Goal: Task Accomplishment & Management: Use online tool/utility

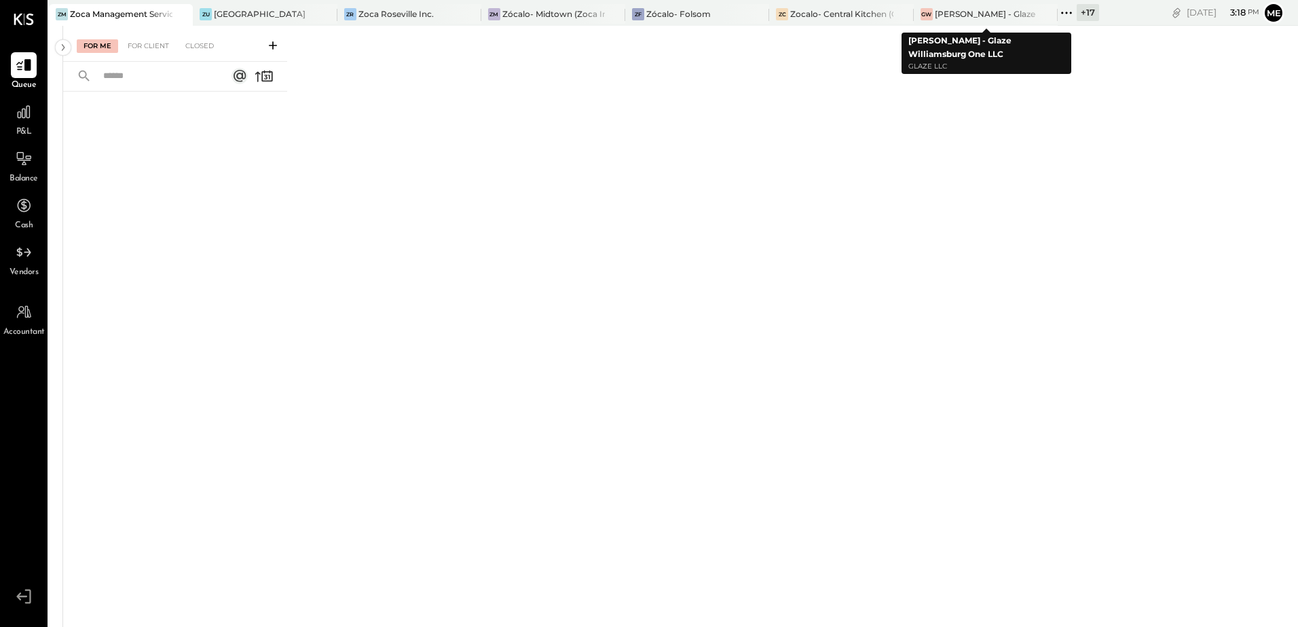
click at [1062, 11] on icon at bounding box center [1067, 13] width 18 height 18
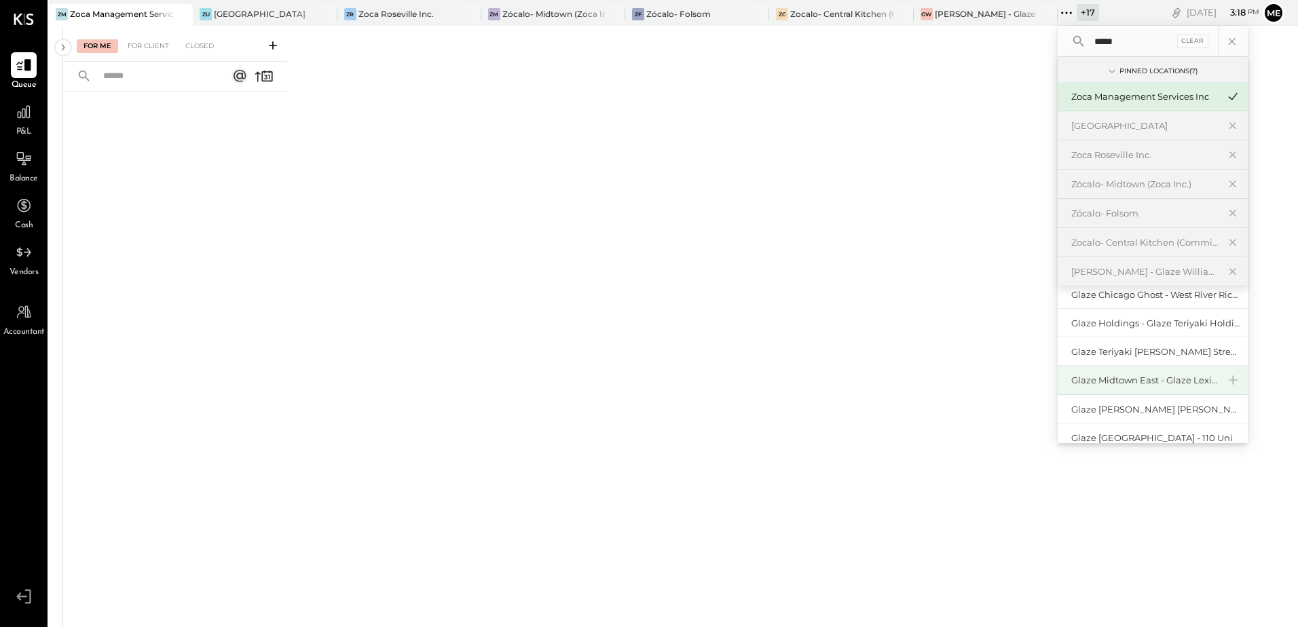
scroll to position [59, 0]
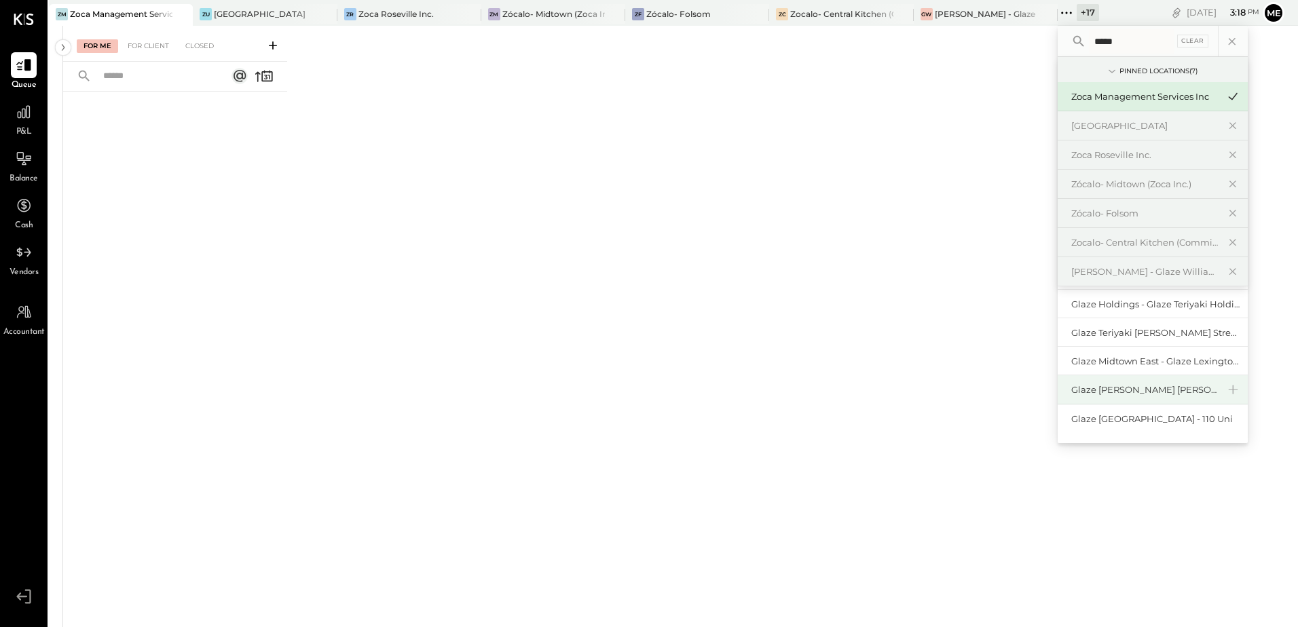
type input "*****"
click at [1164, 395] on div "Glaze [PERSON_NAME] [PERSON_NAME] LLC" at bounding box center [1144, 390] width 147 height 13
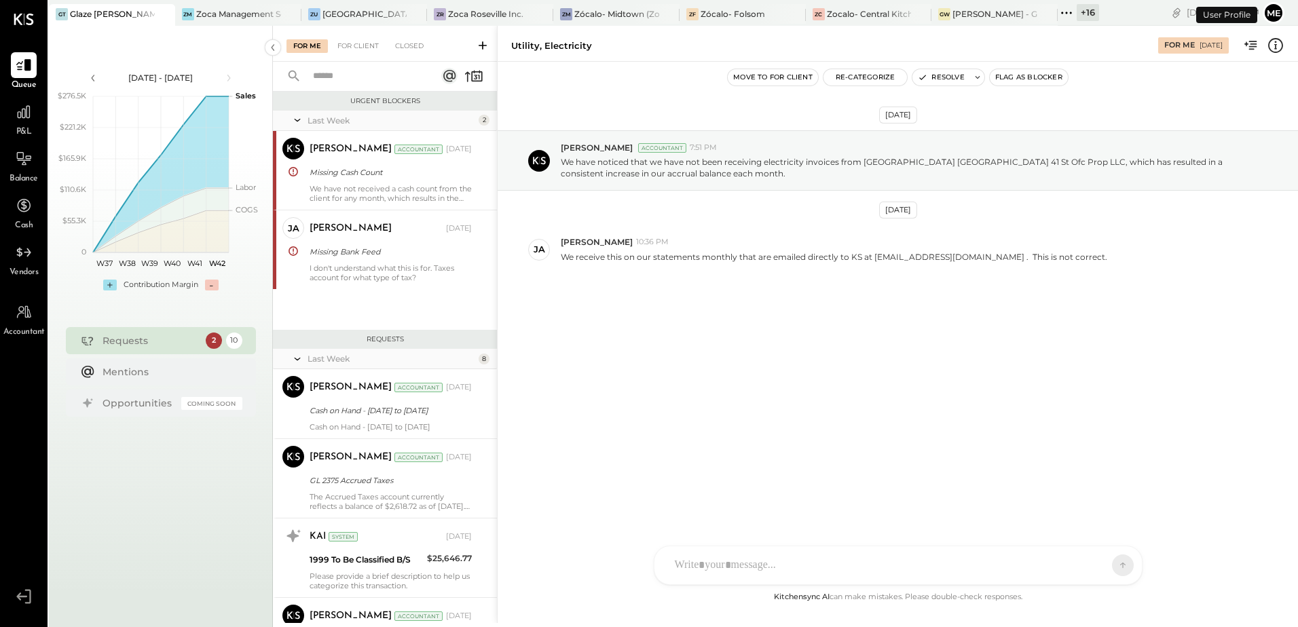
scroll to position [367, 0]
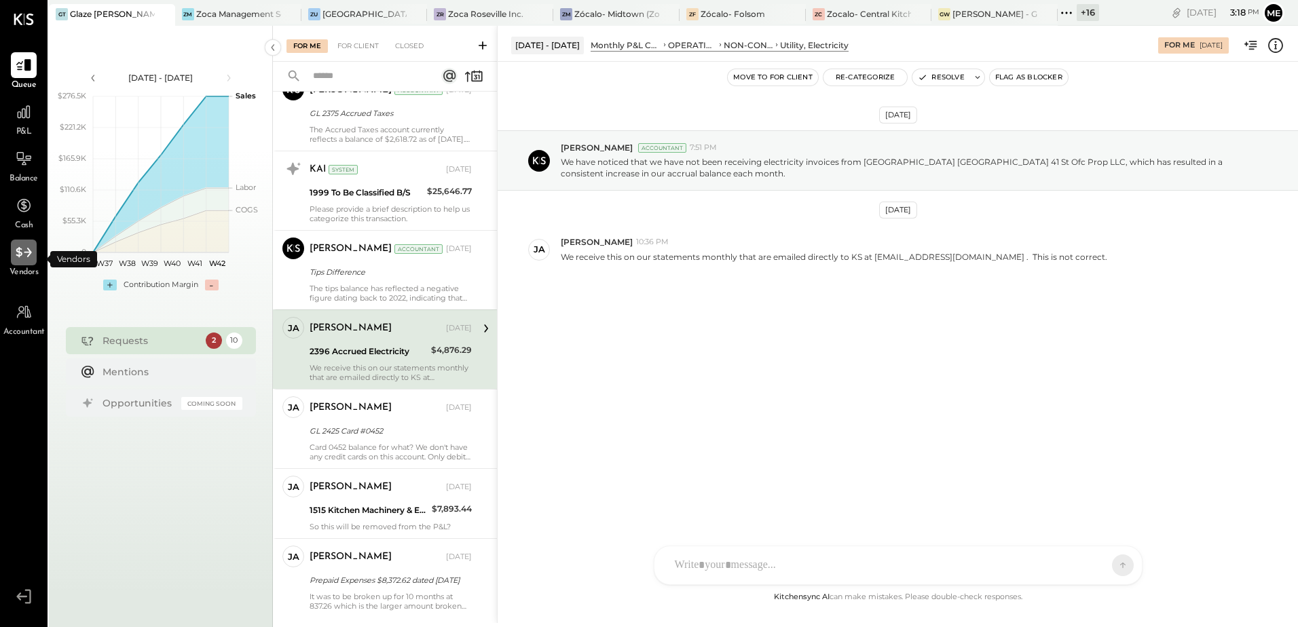
click at [20, 259] on icon at bounding box center [24, 253] width 18 height 18
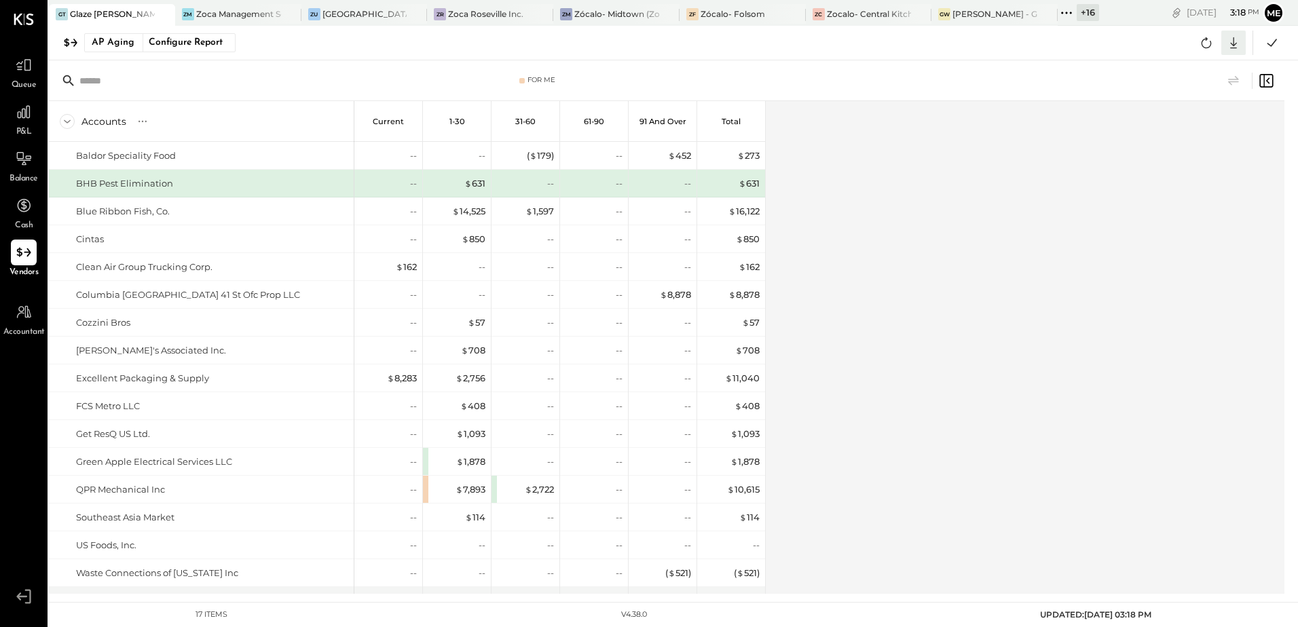
click at [1236, 43] on icon at bounding box center [1233, 43] width 7 height 12
click at [1176, 119] on div "Excel" at bounding box center [1191, 122] width 109 height 29
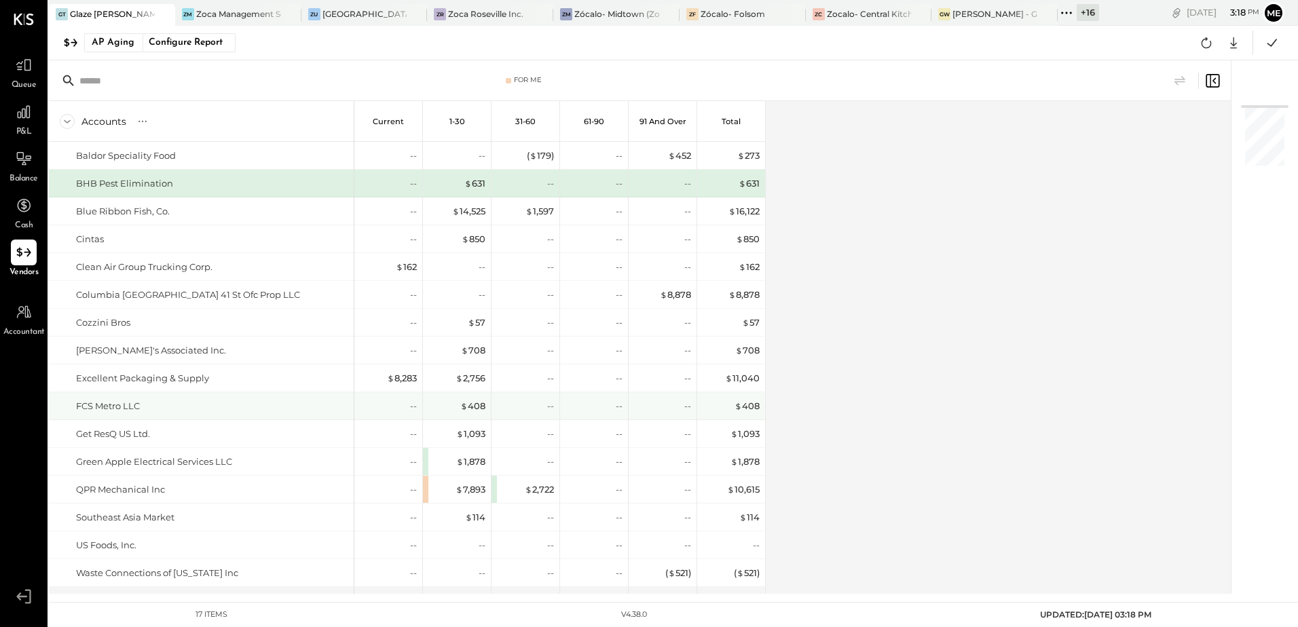
scroll to position [54, 0]
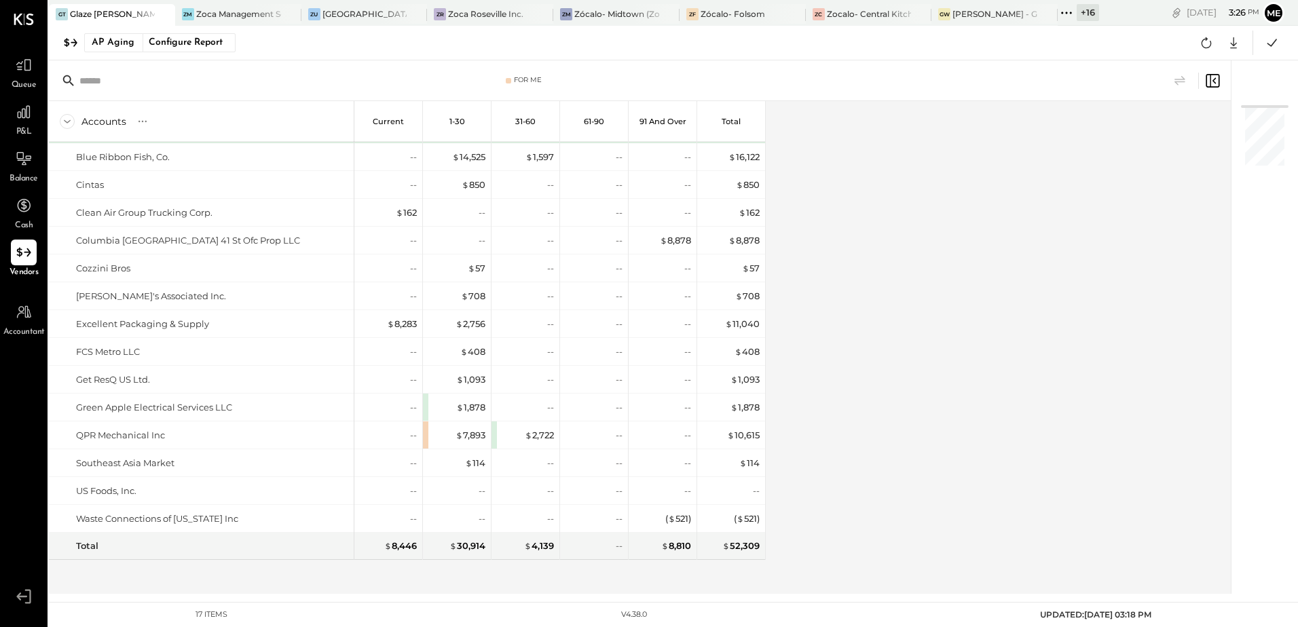
click at [1060, 12] on icon at bounding box center [1067, 13] width 18 height 18
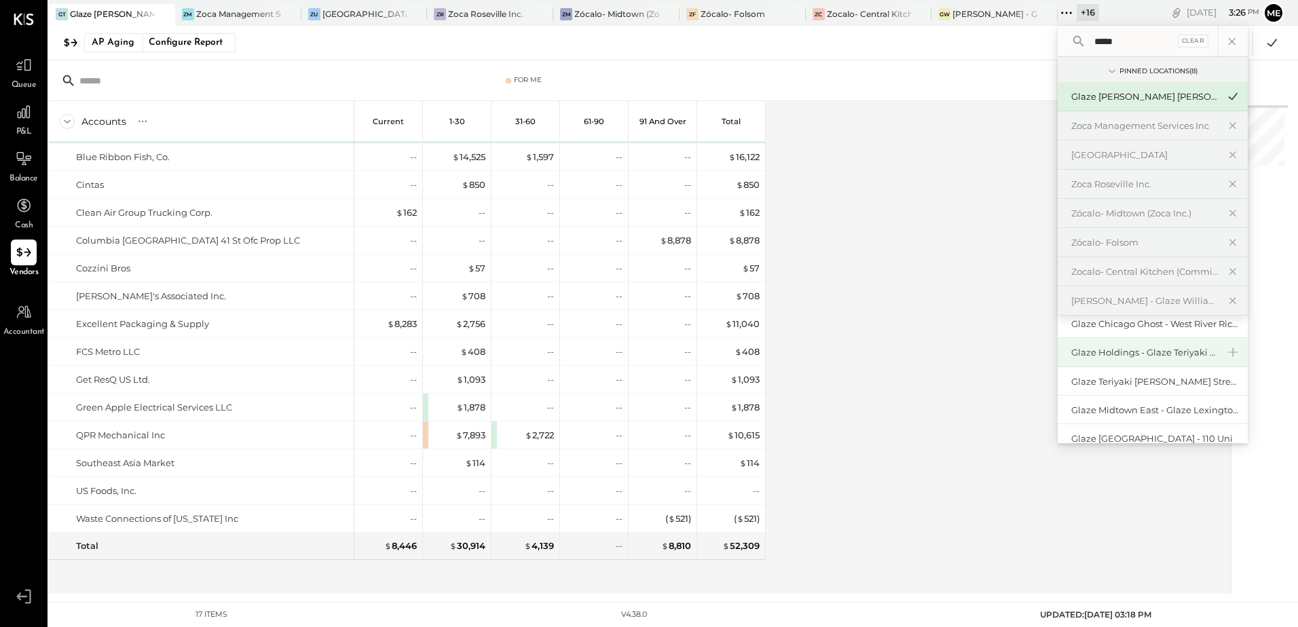
scroll to position [58, 0]
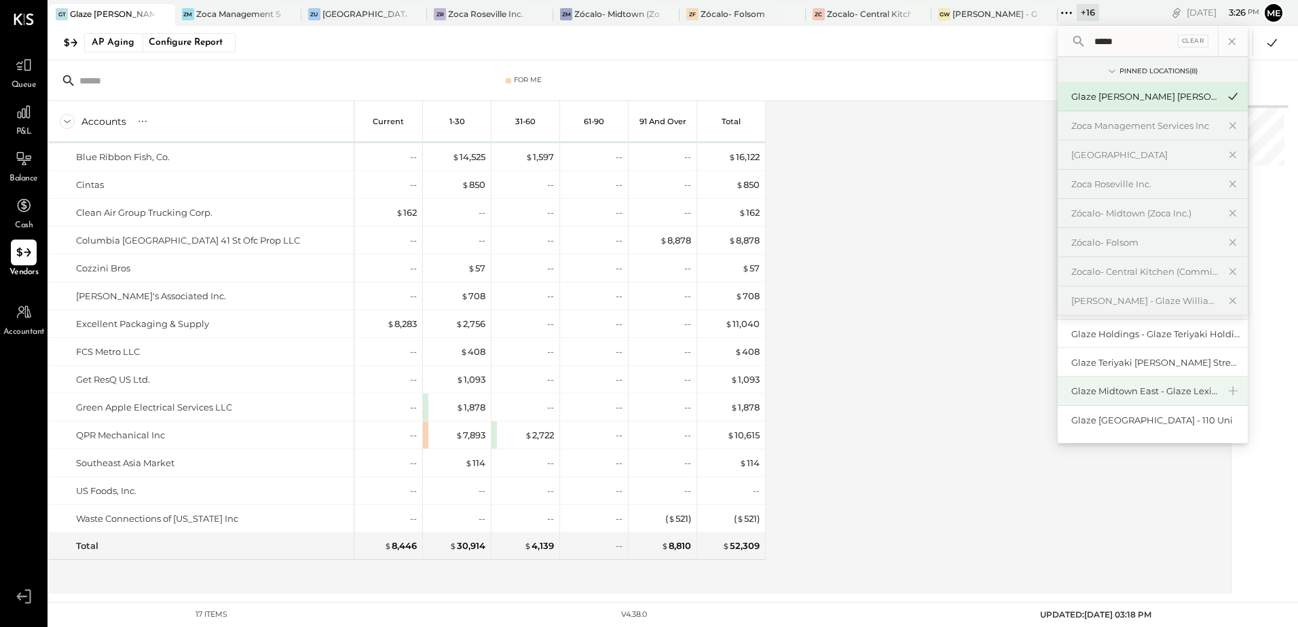
type input "*****"
click at [1143, 399] on div "Glaze Midtown East - Glaze Lexington One LLC" at bounding box center [1153, 391] width 190 height 29
click at [1142, 393] on div "Glaze Midtown East - Glaze Lexington One LLC" at bounding box center [1144, 391] width 147 height 13
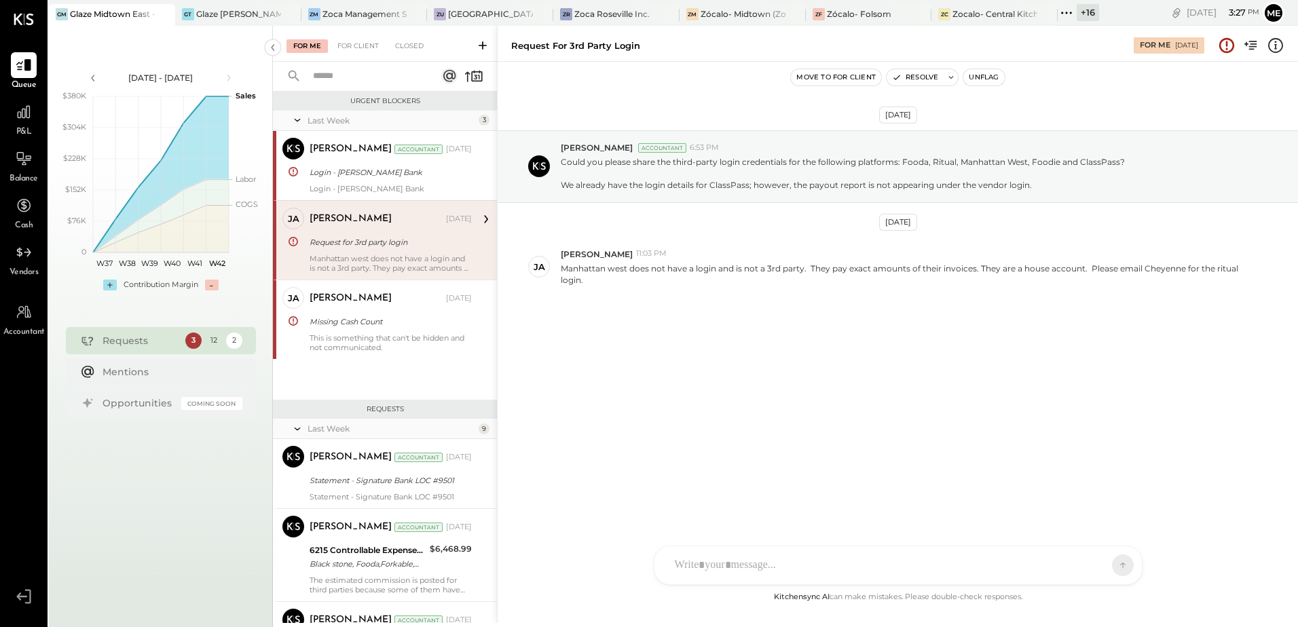
click at [14, 267] on span "Vendors" at bounding box center [24, 273] width 29 height 12
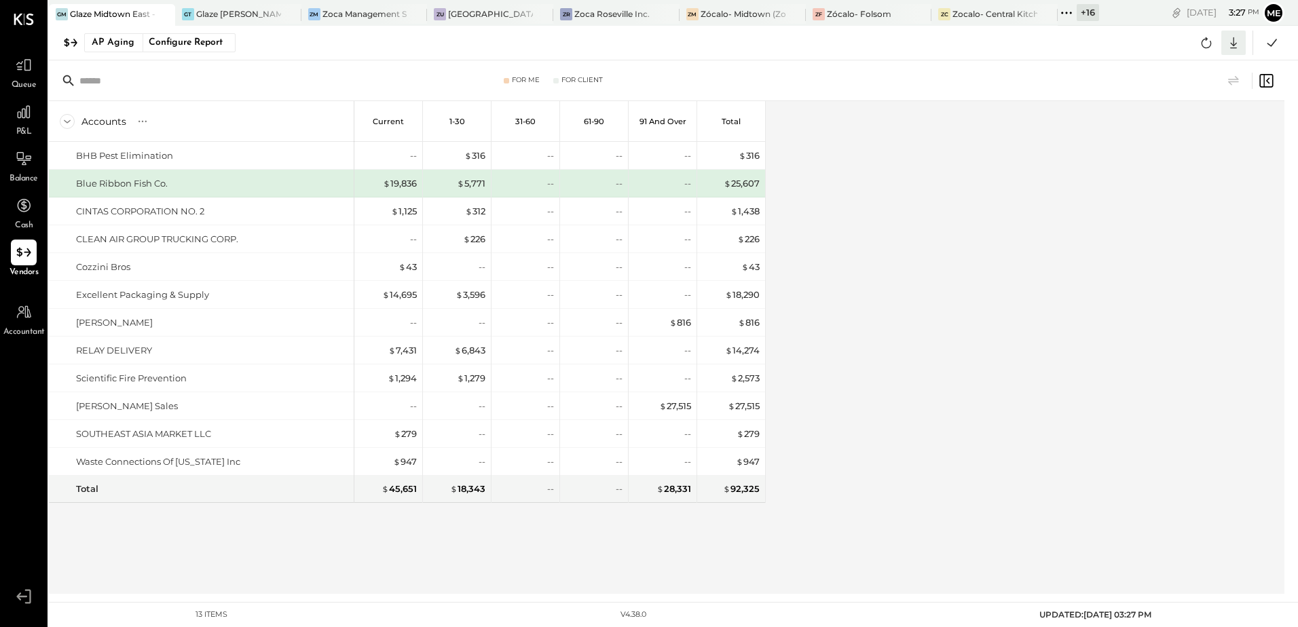
click at [1236, 48] on icon at bounding box center [1233, 43] width 7 height 12
click at [1189, 117] on div "Excel" at bounding box center [1191, 122] width 109 height 29
click at [1069, 16] on icon at bounding box center [1067, 13] width 18 height 18
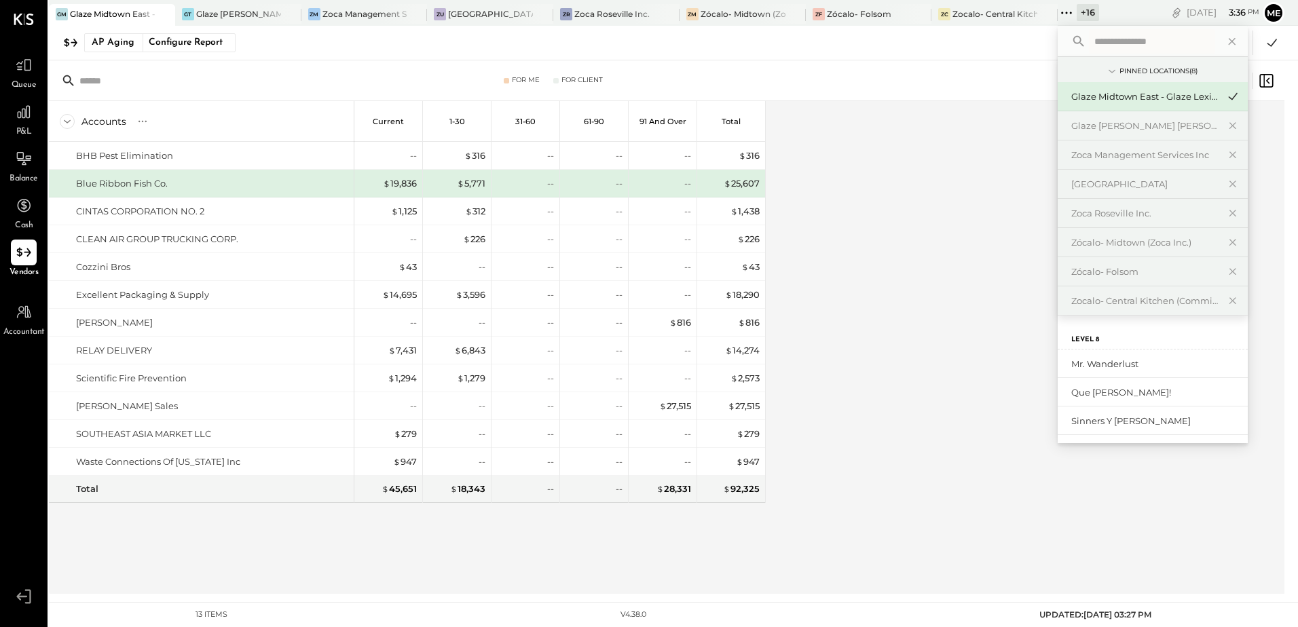
click at [1092, 40] on input "text" at bounding box center [1152, 41] width 126 height 24
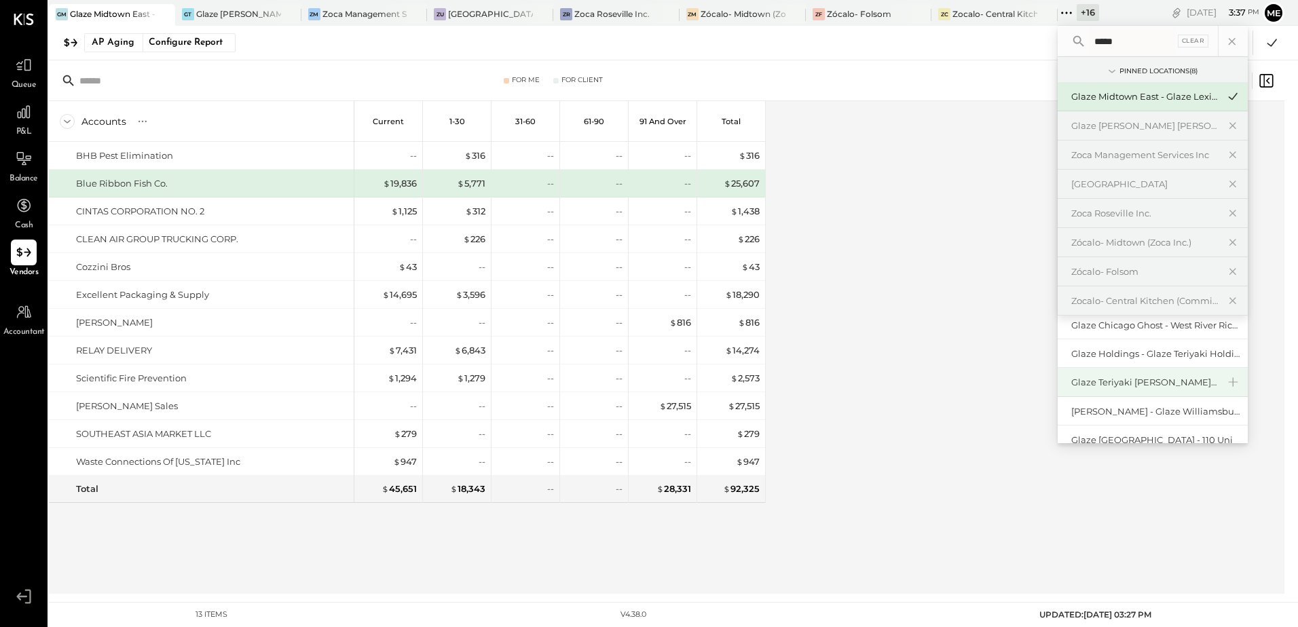
scroll to position [59, 0]
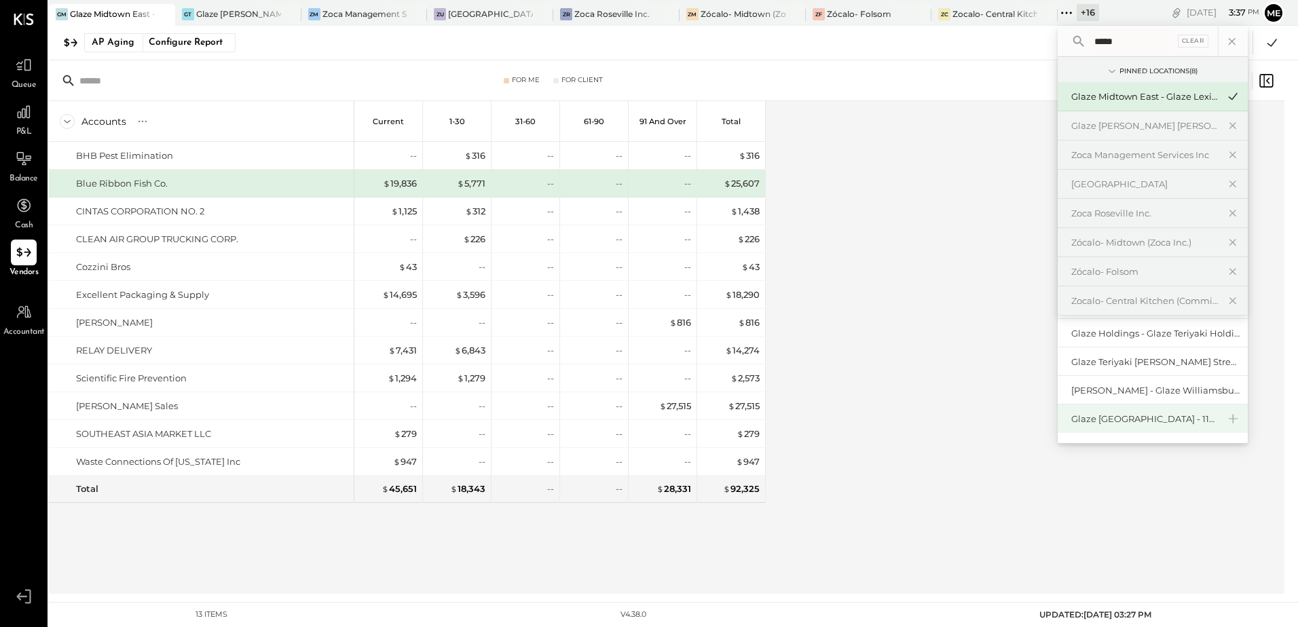
type input "*****"
click at [1117, 422] on div "Glaze [GEOGRAPHIC_DATA] - 110 Uni" at bounding box center [1144, 419] width 147 height 13
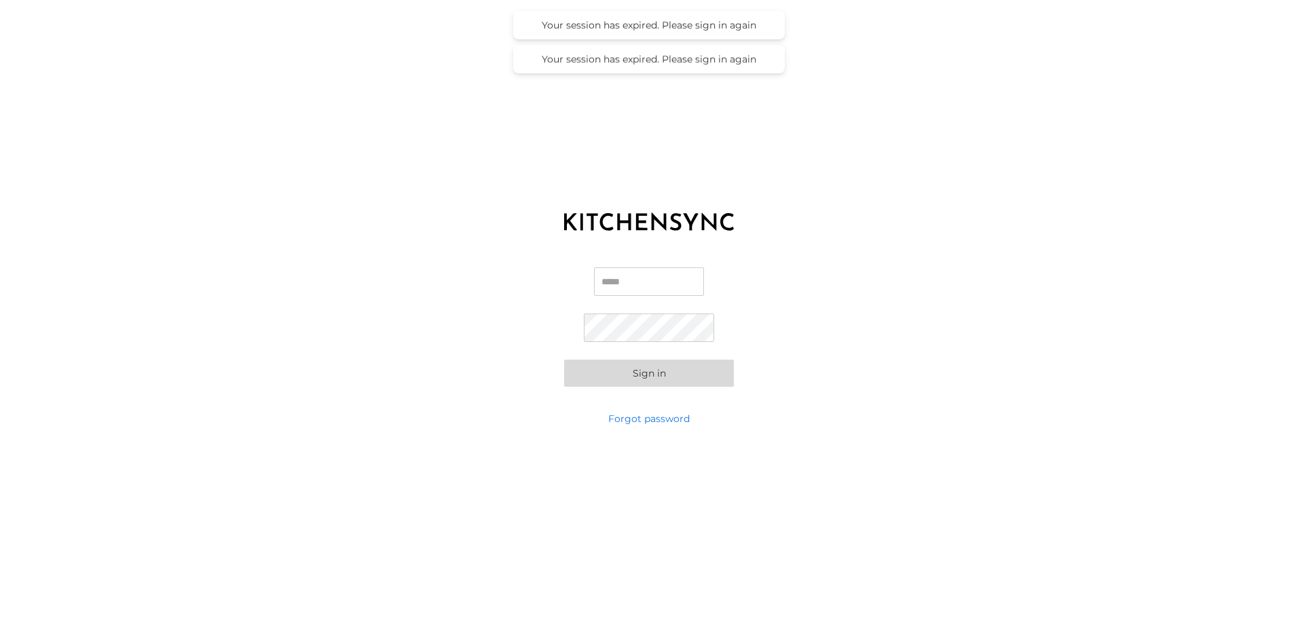
type input "**********"
click at [519, 318] on div "**********" at bounding box center [649, 327] width 1298 height 170
click at [607, 374] on button "Sign in" at bounding box center [649, 373] width 170 height 27
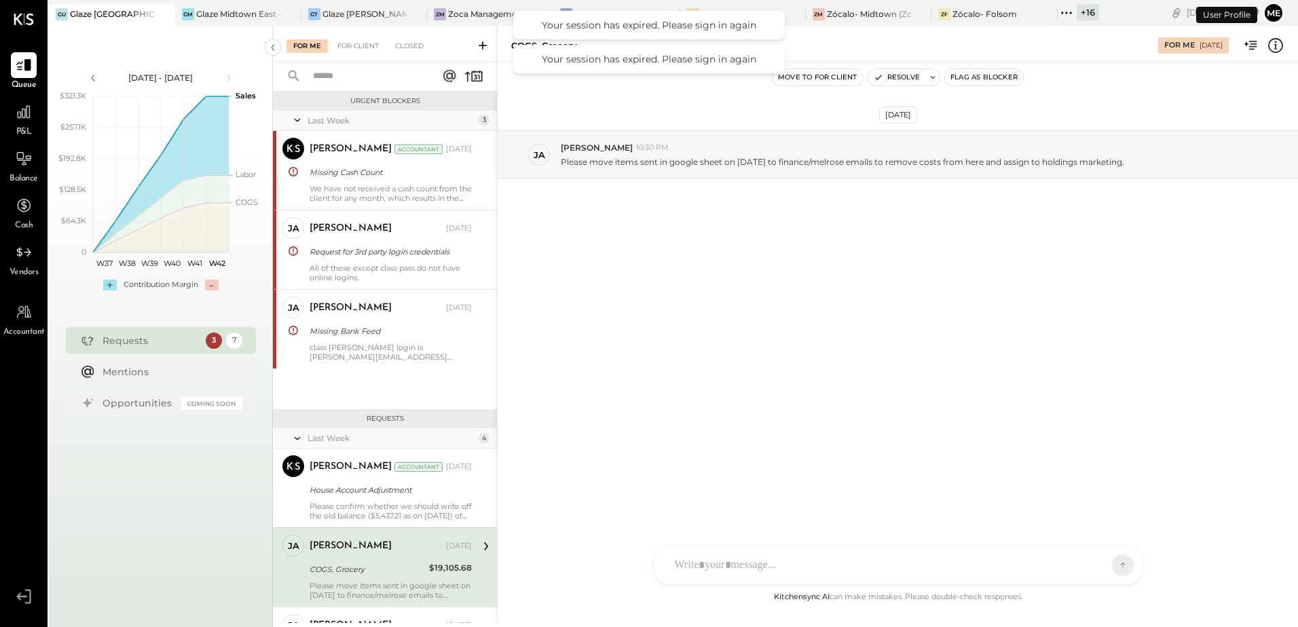
scroll to position [183, 0]
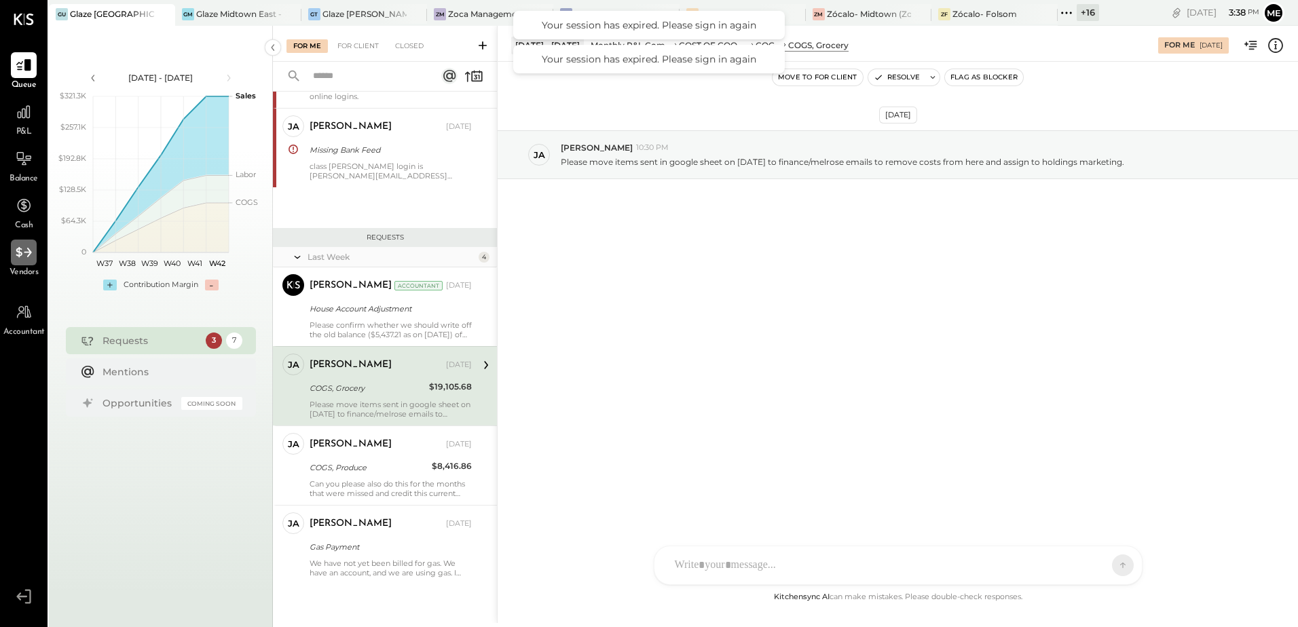
click at [25, 263] on div at bounding box center [24, 253] width 26 height 26
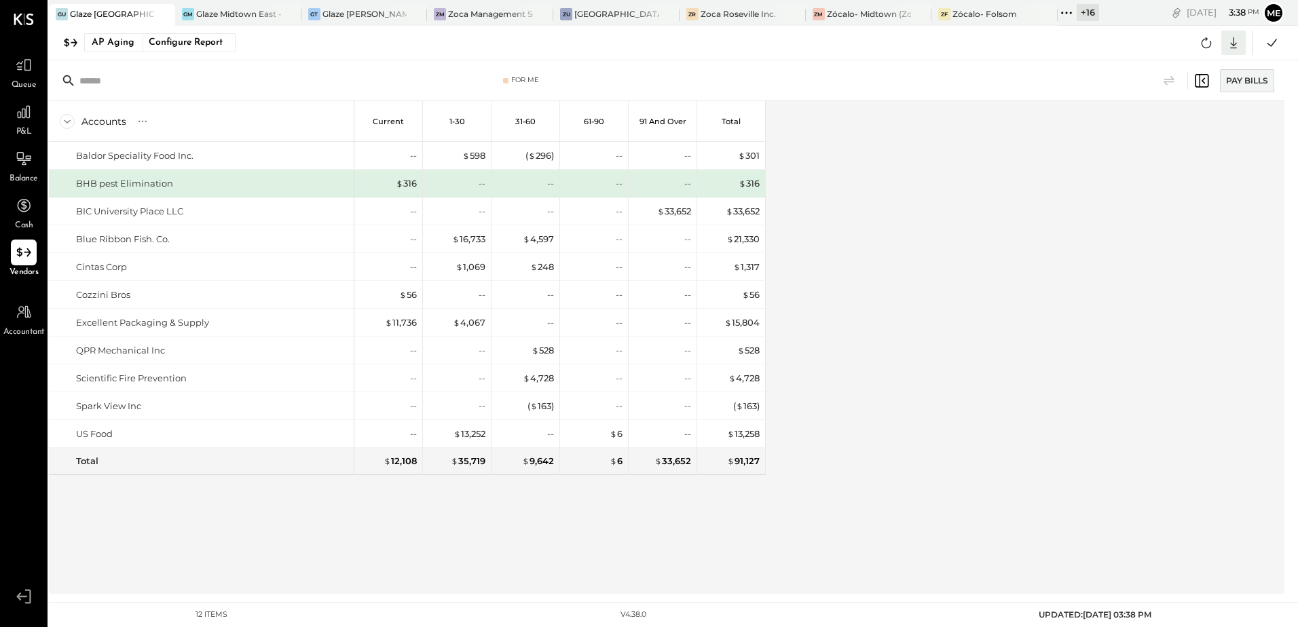
click at [1229, 48] on icon at bounding box center [1234, 43] width 18 height 18
click at [1160, 121] on div at bounding box center [1153, 122] width 18 height 18
click at [906, 190] on div "Accounts S % GL Current 1-30 31-60 61-90 91 and Over Total Baldor Speciality Fo…" at bounding box center [668, 347] width 1238 height 493
click at [540, 153] on div "( $ 296 )" at bounding box center [539, 155] width 29 height 13
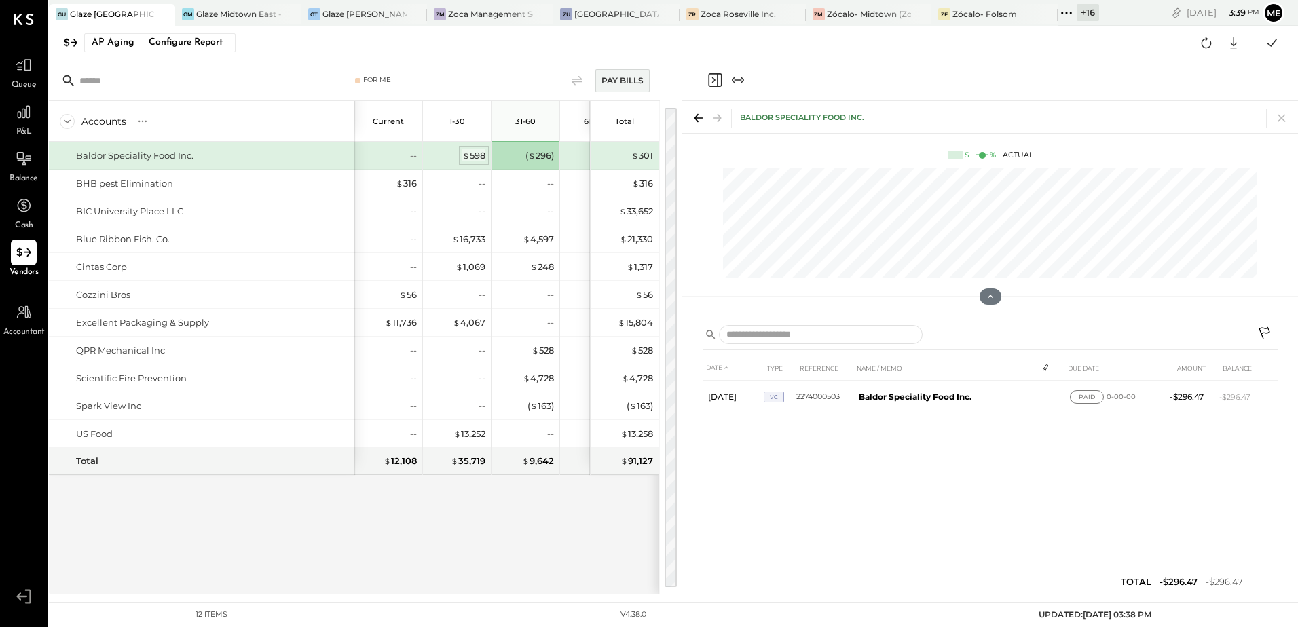
click at [474, 153] on div "$ 598" at bounding box center [473, 155] width 23 height 13
click at [16, 263] on div at bounding box center [24, 253] width 26 height 26
click at [696, 117] on icon at bounding box center [698, 118] width 19 height 19
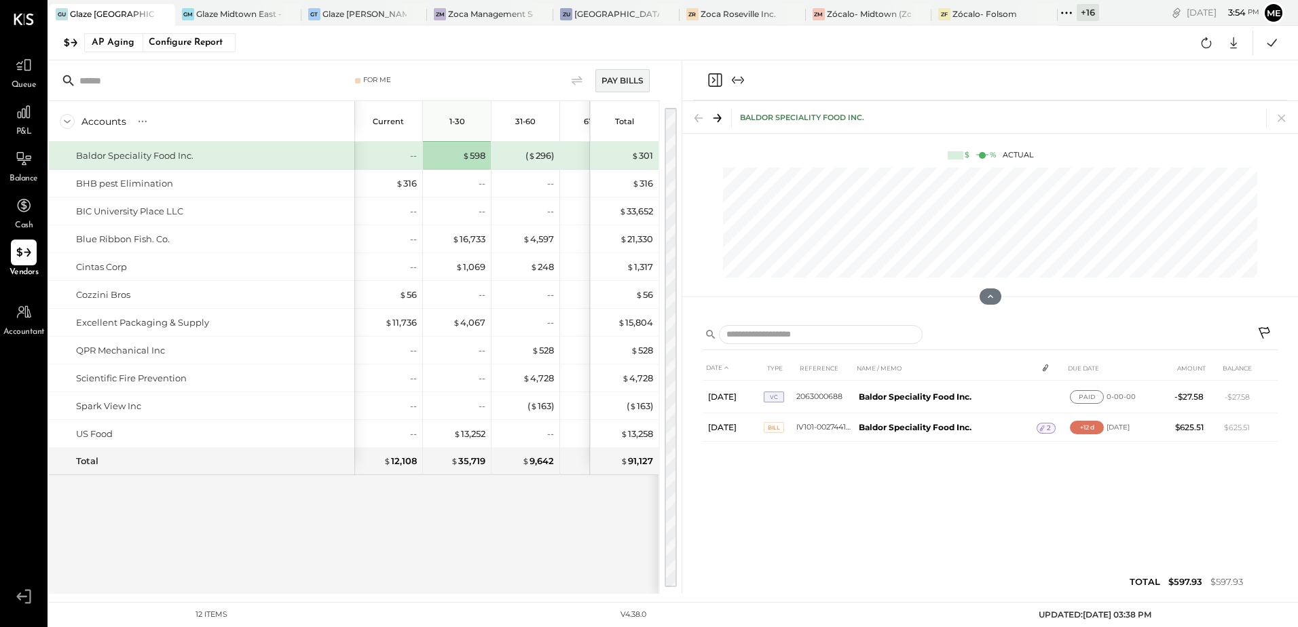
click at [714, 76] on icon "Close panel" at bounding box center [715, 80] width 16 height 16
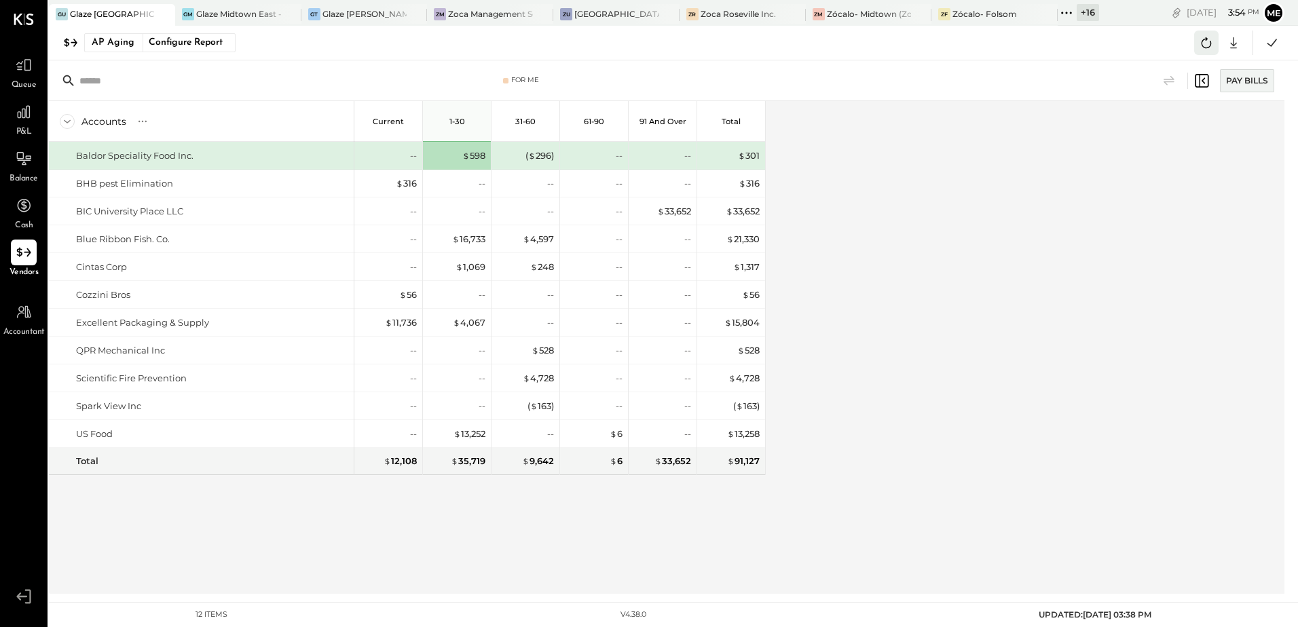
click at [1200, 42] on icon at bounding box center [1206, 43] width 18 height 18
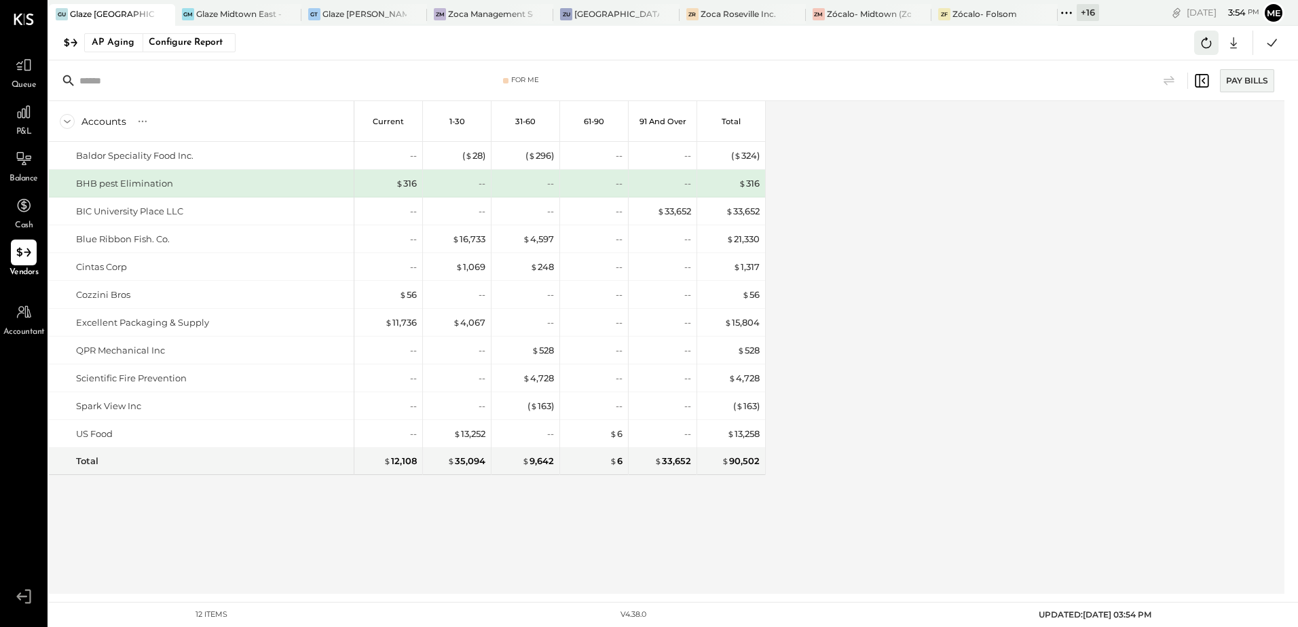
click at [1200, 46] on icon at bounding box center [1206, 43] width 18 height 18
click at [202, 11] on div "Glaze Midtown East - Glaze Lexington One LLC" at bounding box center [238, 14] width 85 height 12
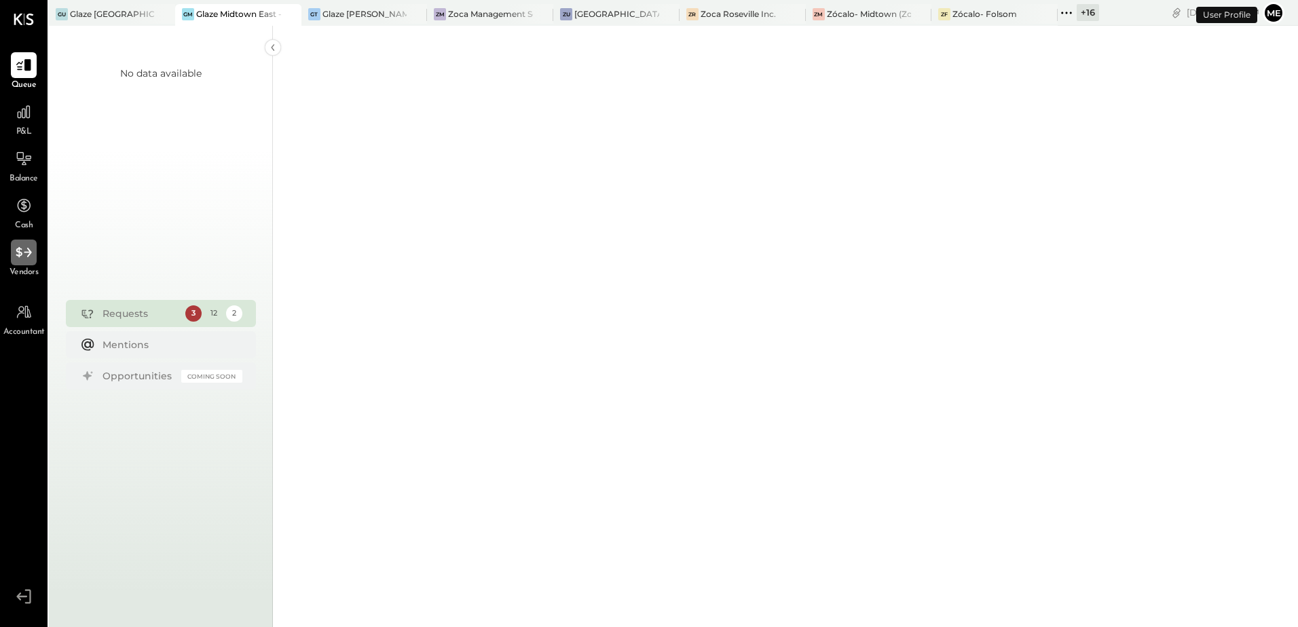
click at [24, 260] on icon at bounding box center [24, 253] width 18 height 18
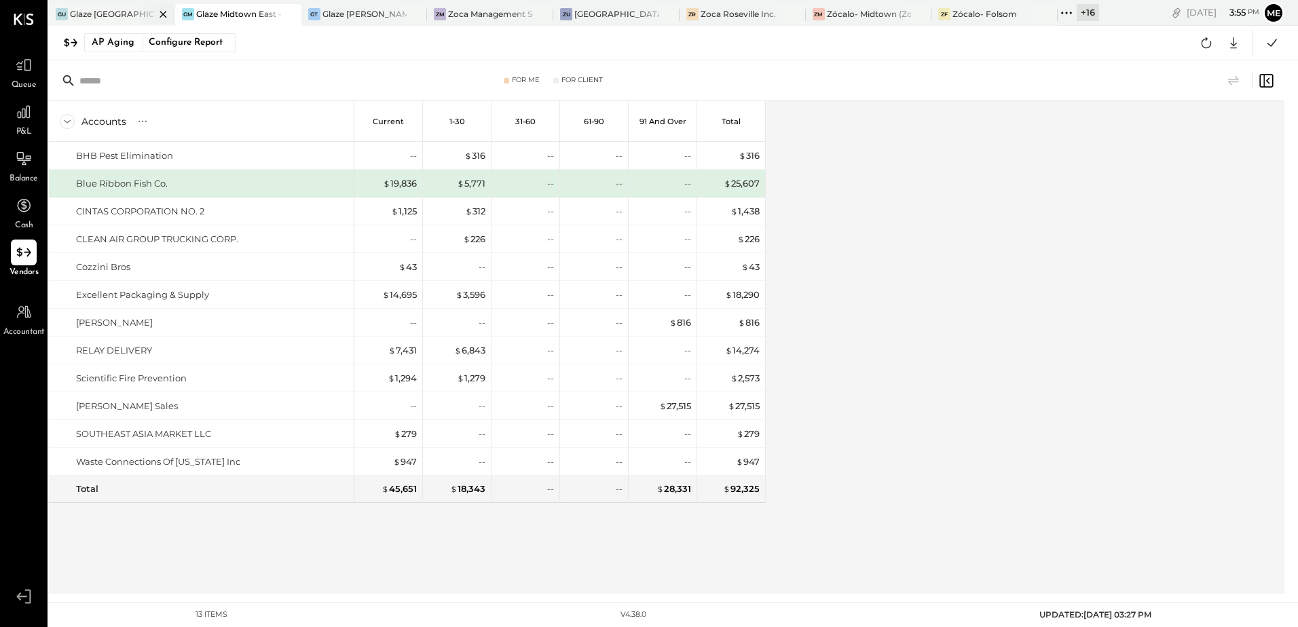
click at [128, 18] on div at bounding box center [152, 14] width 48 height 20
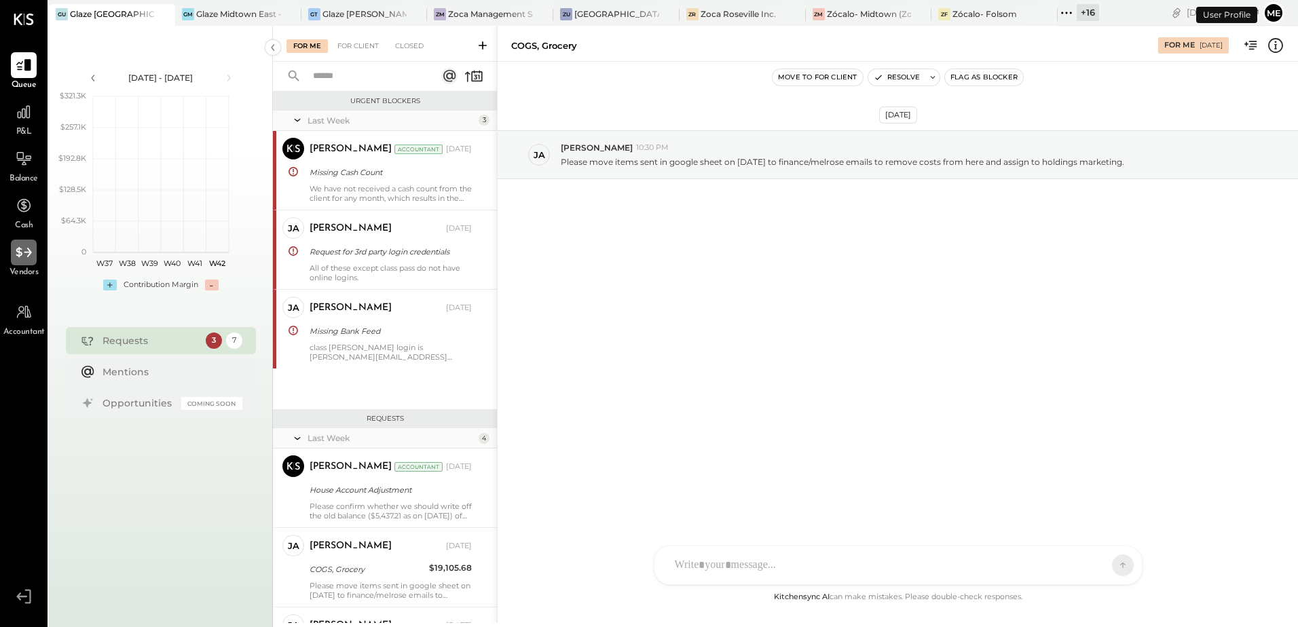
click at [13, 259] on div at bounding box center [24, 253] width 26 height 26
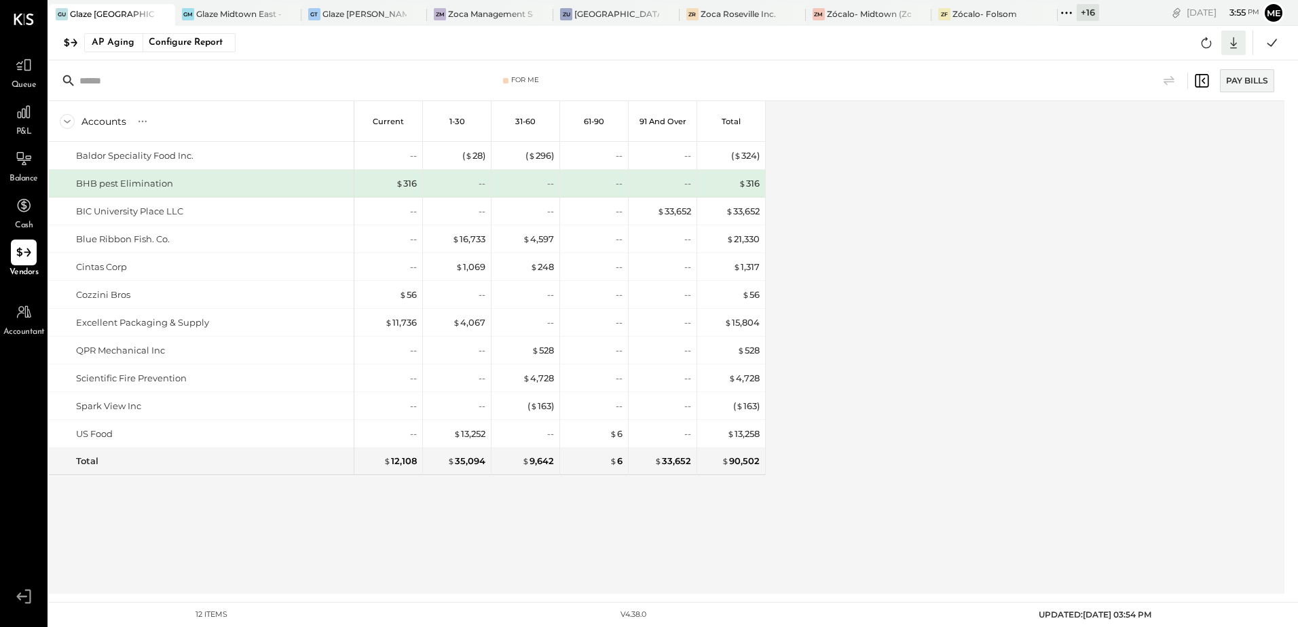
click at [1233, 41] on icon at bounding box center [1234, 43] width 18 height 18
click at [1153, 129] on div at bounding box center [1153, 122] width 18 height 18
click at [1070, 9] on icon at bounding box center [1067, 13] width 18 height 18
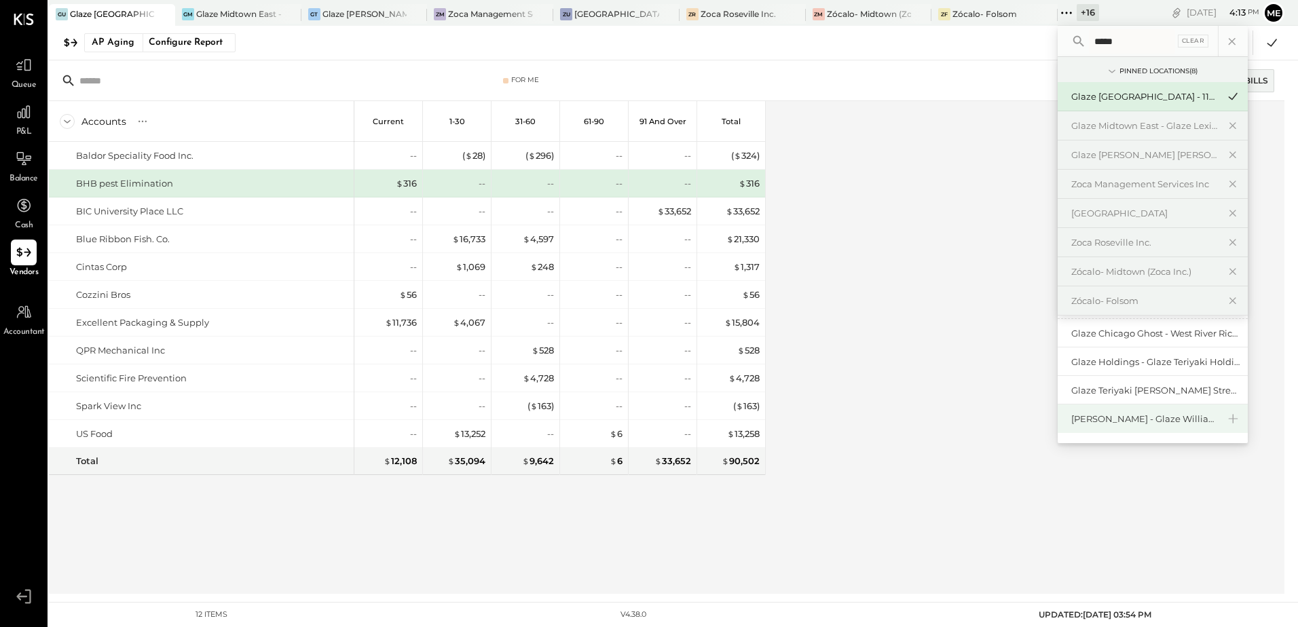
scroll to position [31, 0]
type input "*****"
click at [1136, 422] on div "[PERSON_NAME] - Glaze Williamsburg One LLC" at bounding box center [1144, 419] width 147 height 13
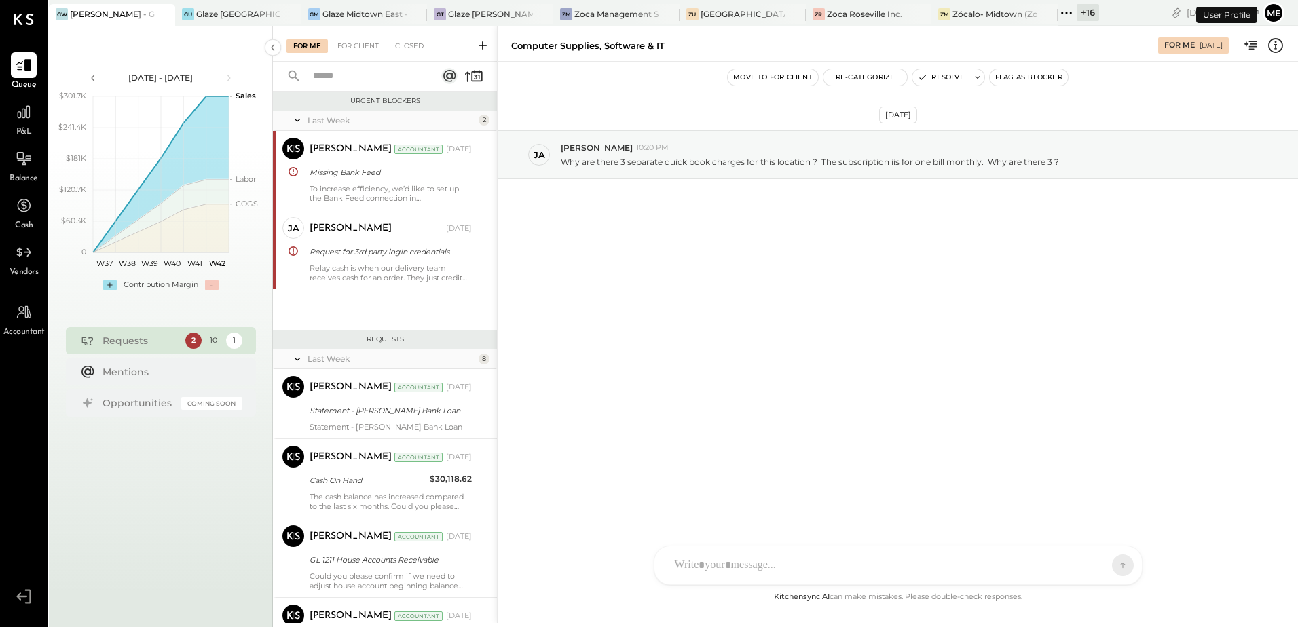
scroll to position [355, 0]
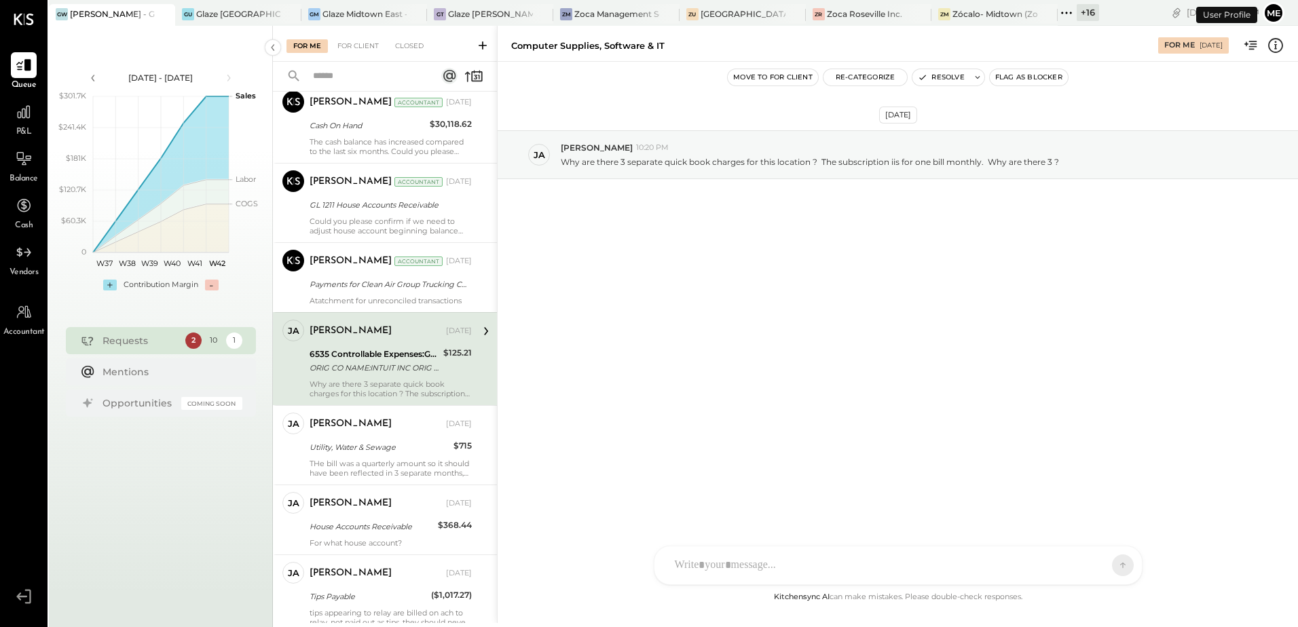
click at [21, 273] on span "Vendors" at bounding box center [24, 273] width 29 height 12
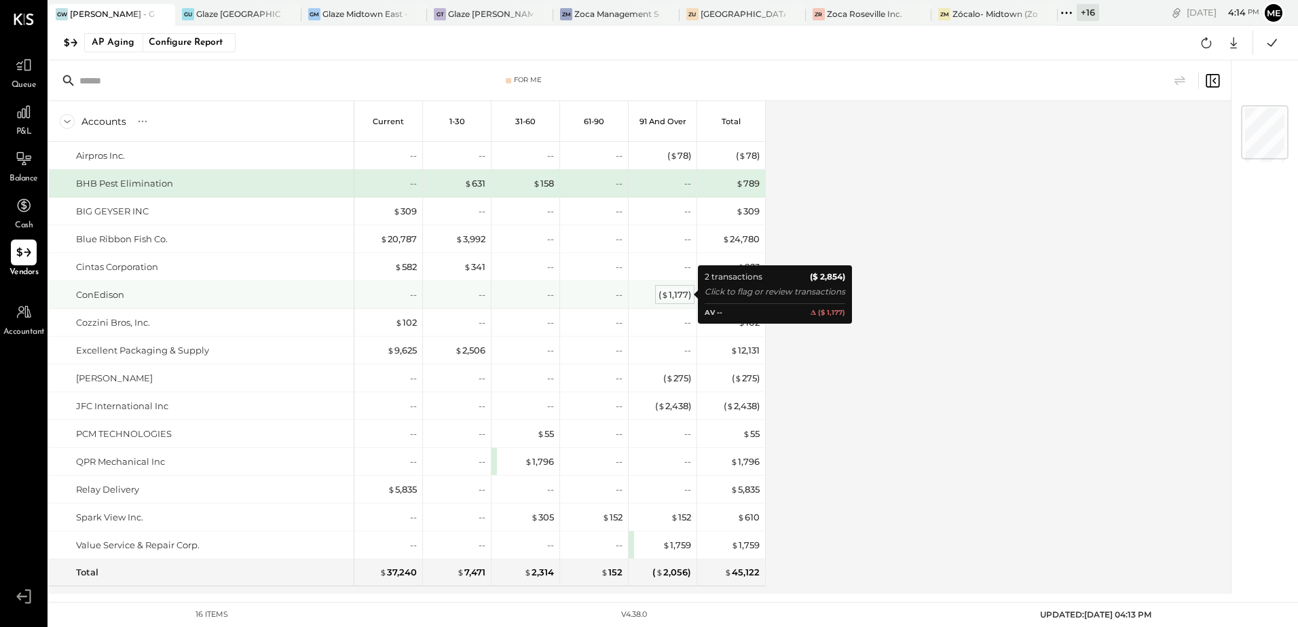
click at [670, 295] on div "( $ 1,177 )" at bounding box center [674, 295] width 33 height 13
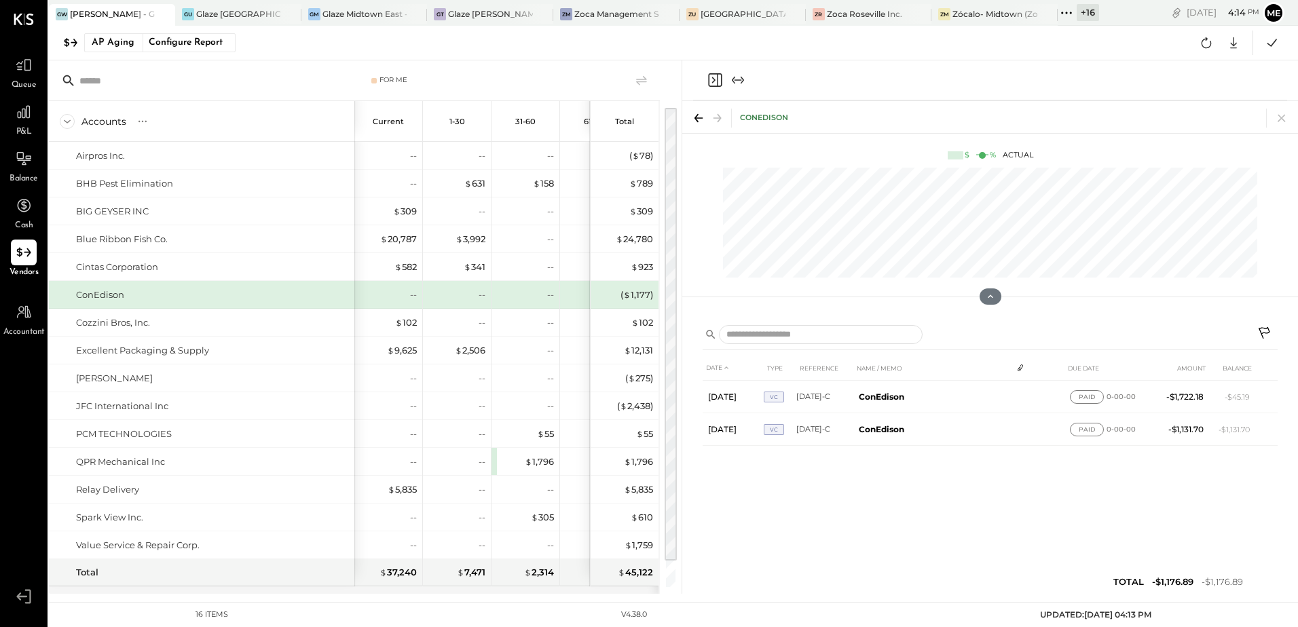
click at [709, 78] on icon "Close panel" at bounding box center [715, 80] width 14 height 14
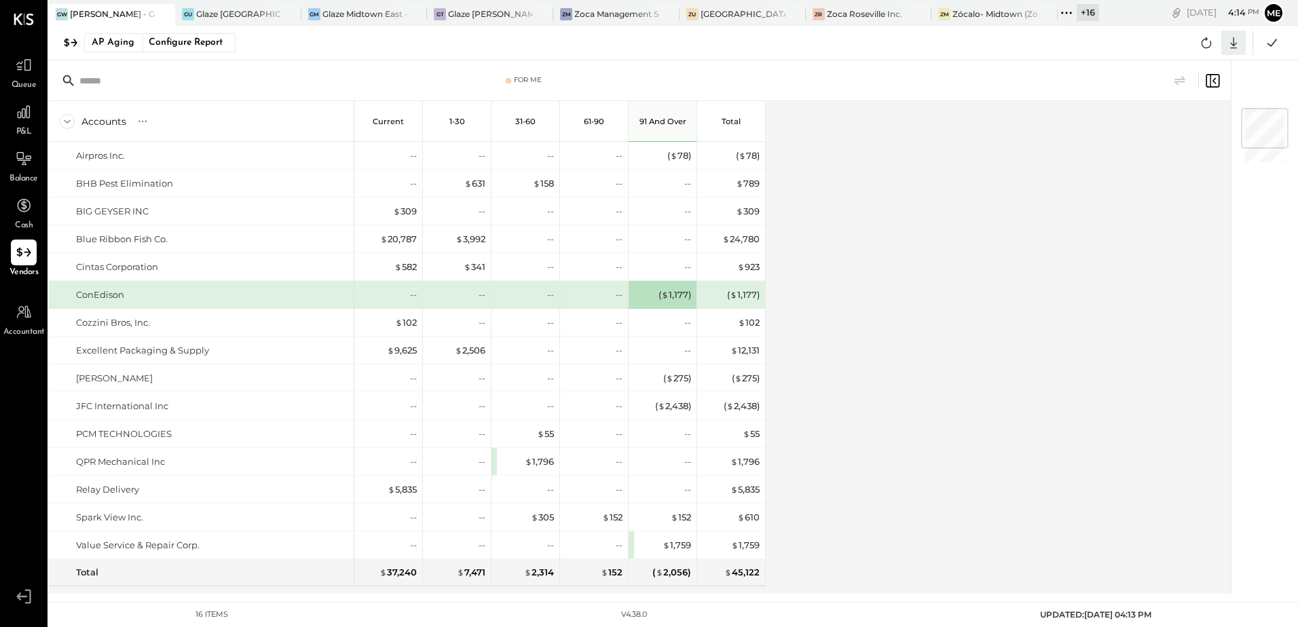
click at [1231, 48] on icon at bounding box center [1233, 43] width 7 height 12
click at [1159, 119] on icon at bounding box center [1153, 121] width 13 height 13
drag, startPoint x: 832, startPoint y: 282, endPoint x: 836, endPoint y: 276, distance: 7.3
click at [832, 282] on div "Accounts S % GL Current 1-30 31-60 61-90 91 and Over Total Airpros Inc. BHB Pes…" at bounding box center [641, 347] width 1184 height 493
click at [1065, 12] on icon at bounding box center [1067, 13] width 18 height 18
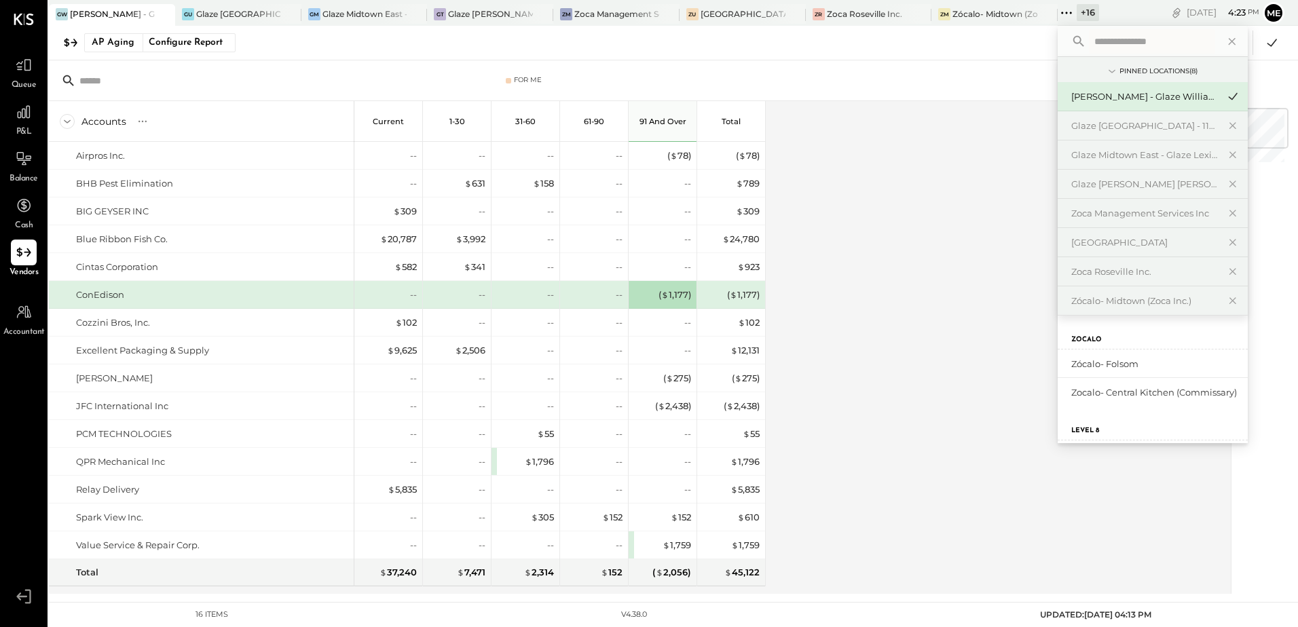
click at [1100, 42] on input "text" at bounding box center [1152, 41] width 126 height 24
type input "*****"
click at [1130, 427] on div "Glaze Teriyaki [PERSON_NAME] Street - [PERSON_NAME] River [PERSON_NAME] LLC" at bounding box center [1144, 421] width 147 height 13
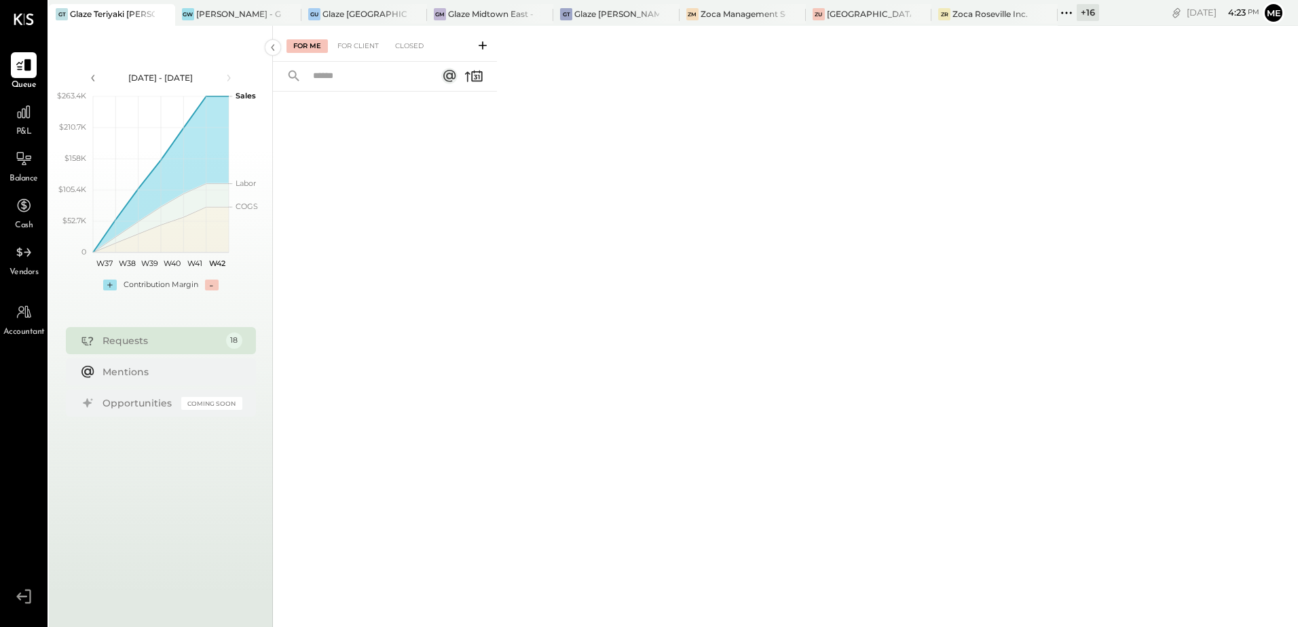
click at [42, 271] on div "Vendors" at bounding box center [23, 259] width 39 height 39
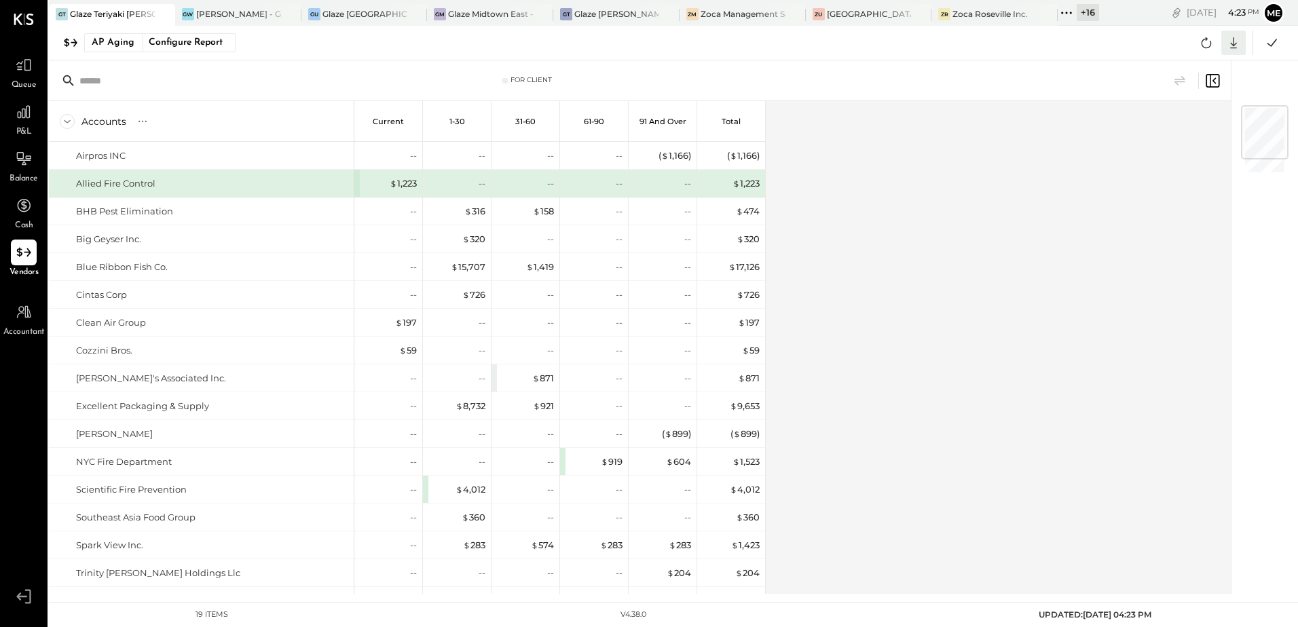
click at [1233, 48] on icon at bounding box center [1233, 43] width 7 height 12
click at [1169, 114] on div "Excel" at bounding box center [1191, 122] width 109 height 29
click at [1071, 13] on icon at bounding box center [1071, 13] width 2 height 2
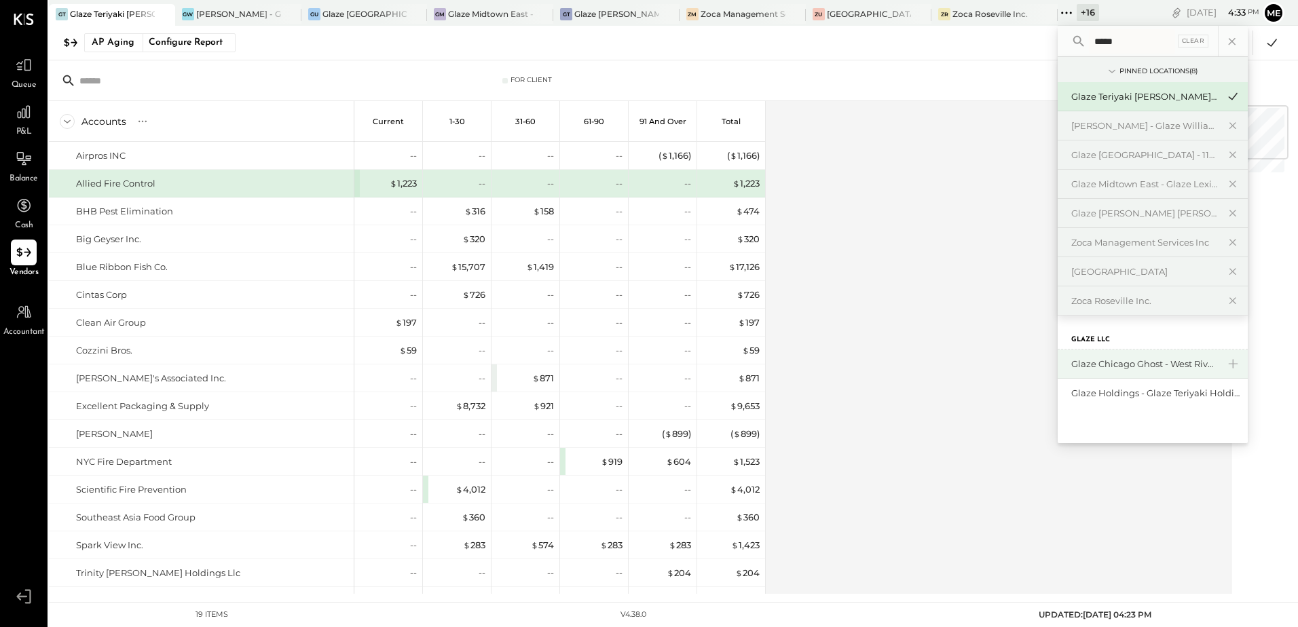
type input "*****"
click at [1098, 370] on div "Glaze Chicago Ghost - West River Rice LLC" at bounding box center [1144, 364] width 147 height 13
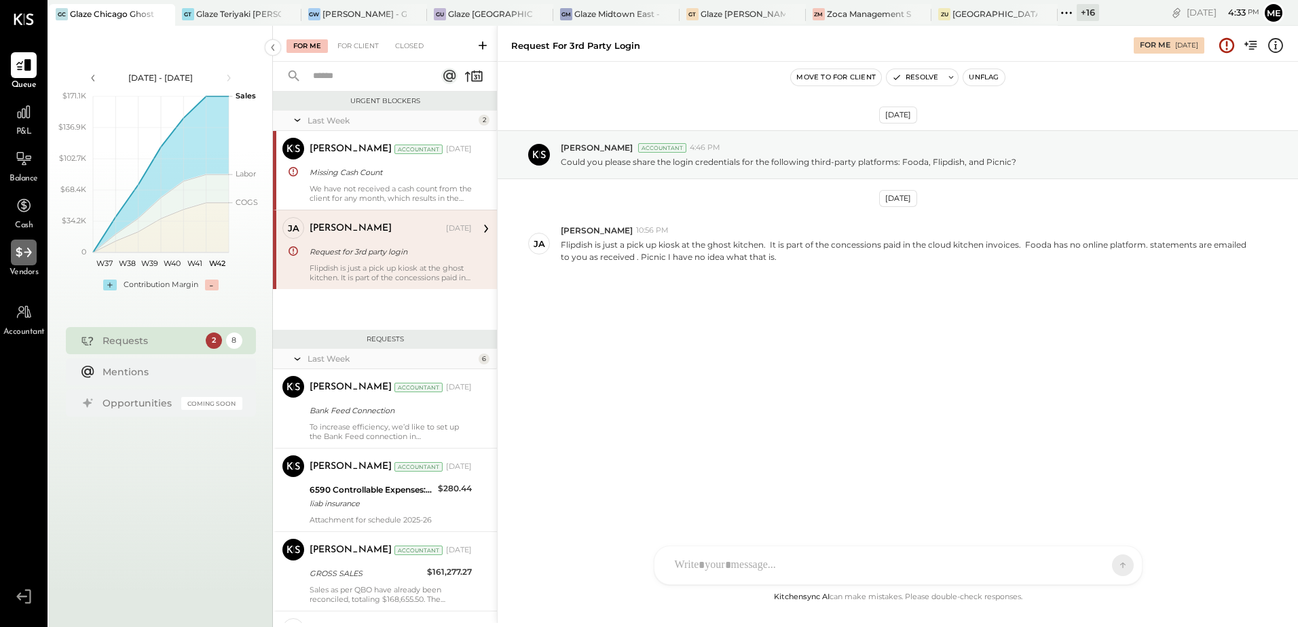
click at [12, 261] on div at bounding box center [24, 253] width 26 height 26
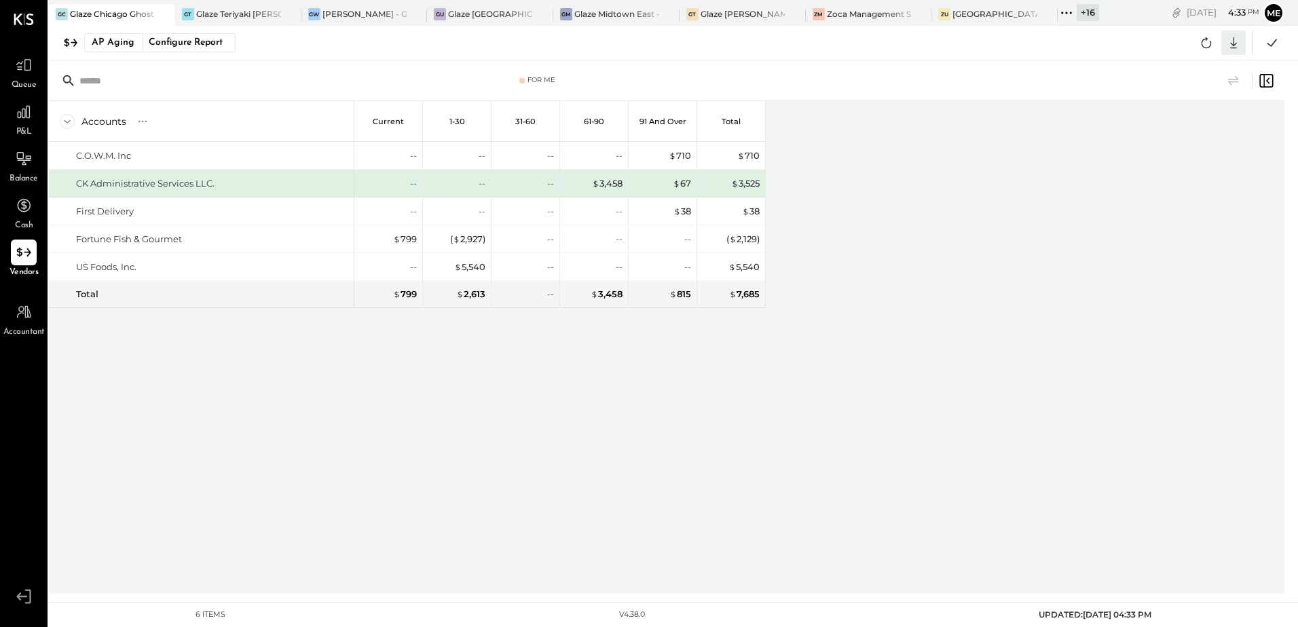
click at [1228, 45] on icon at bounding box center [1234, 43] width 18 height 18
click at [1174, 125] on div "Excel" at bounding box center [1191, 122] width 109 height 29
click at [668, 386] on div "Accounts S % GL Current 1-30 31-60 61-90 91 and Over Total C.O.W.M. Inc CK Admi…" at bounding box center [407, 347] width 717 height 493
click at [1063, 16] on icon at bounding box center [1067, 13] width 18 height 18
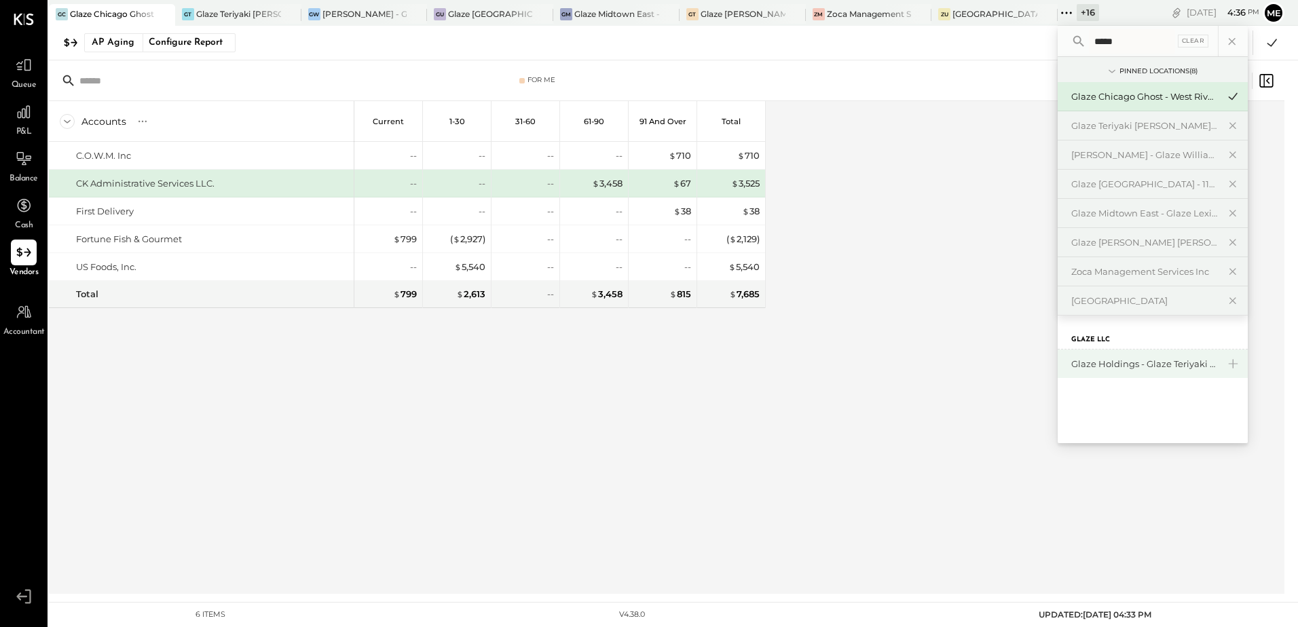
type input "*****"
click at [1136, 362] on div "Glaze Holdings - Glaze Teriyaki Holdings LLC" at bounding box center [1144, 364] width 147 height 13
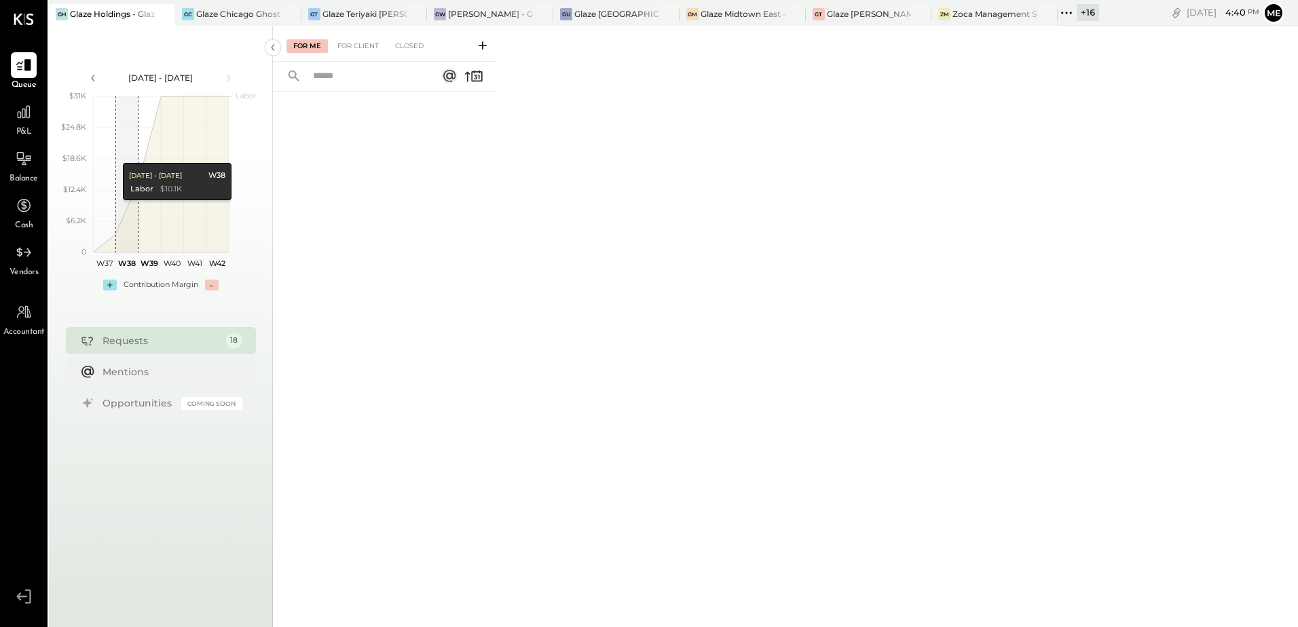
click at [40, 267] on div "Vendors" at bounding box center [23, 259] width 39 height 39
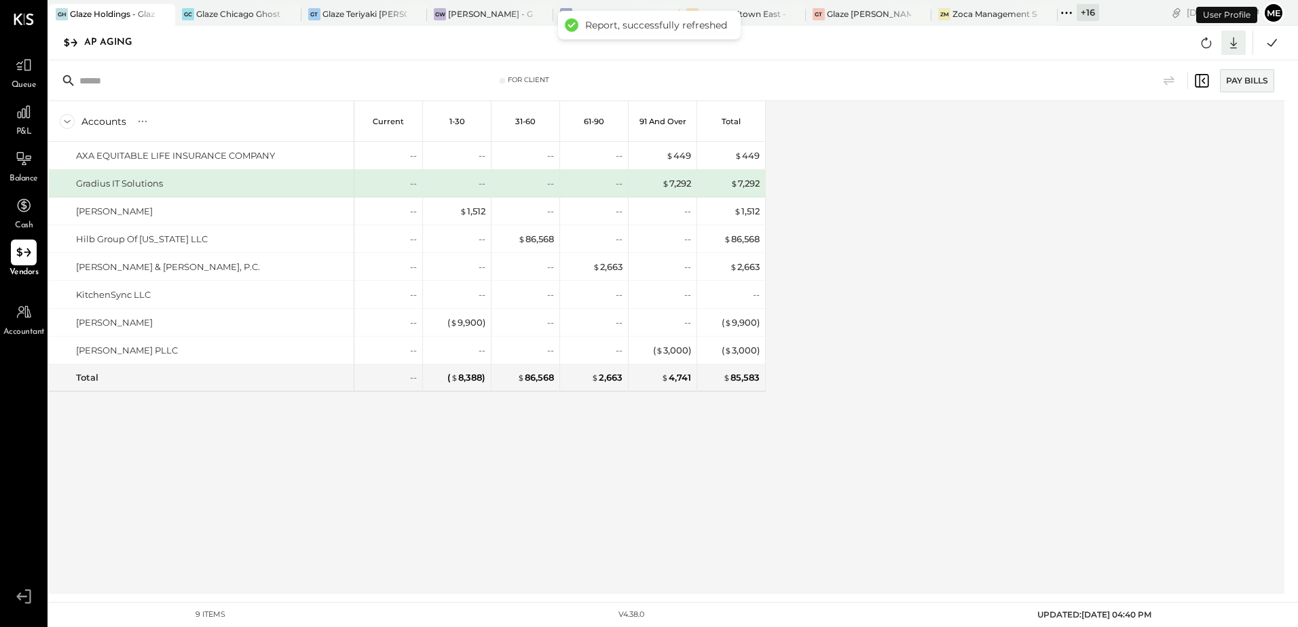
click at [1229, 48] on icon at bounding box center [1234, 43] width 18 height 18
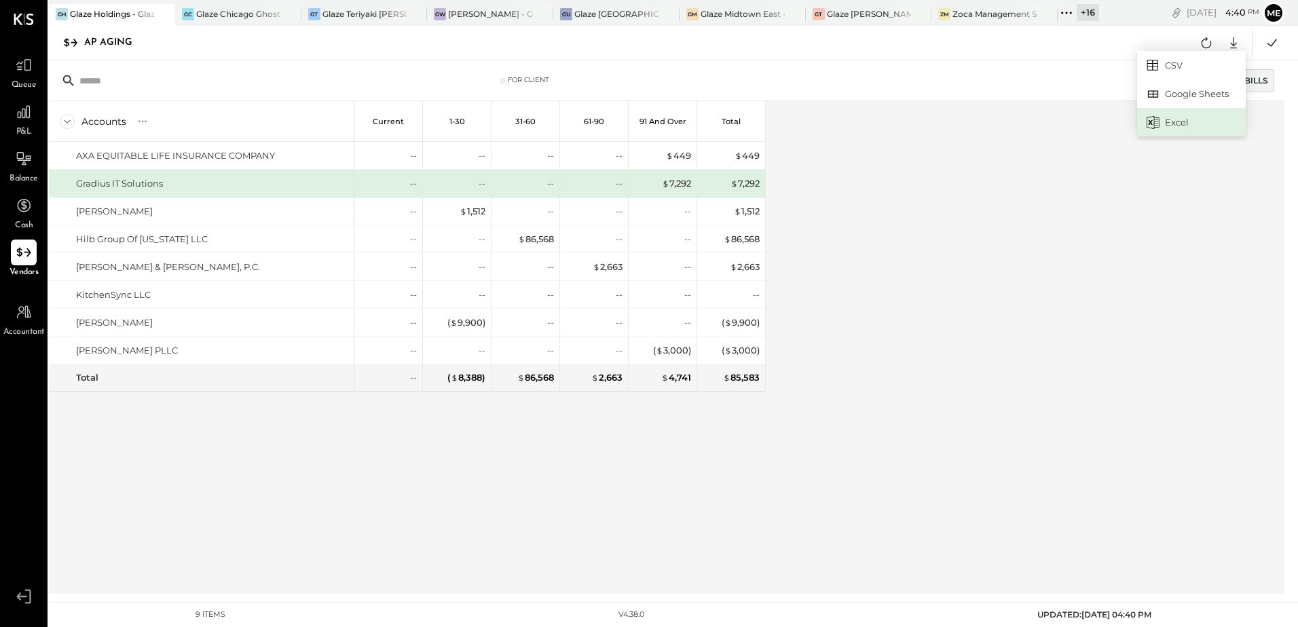
click at [1177, 119] on div "Excel" at bounding box center [1191, 122] width 109 height 29
